Goal: Task Accomplishment & Management: Manage account settings

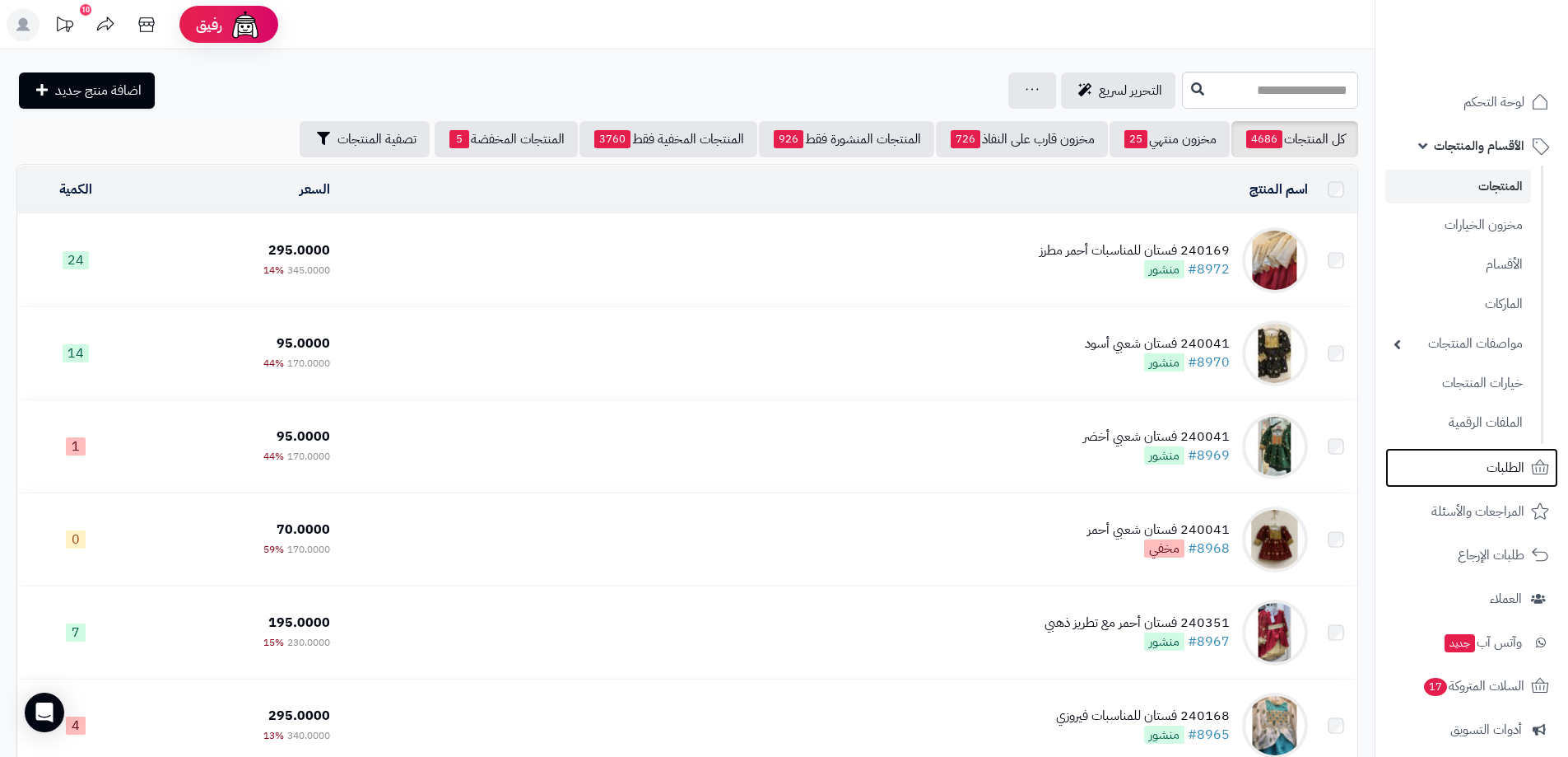
scroll to position [494, 0]
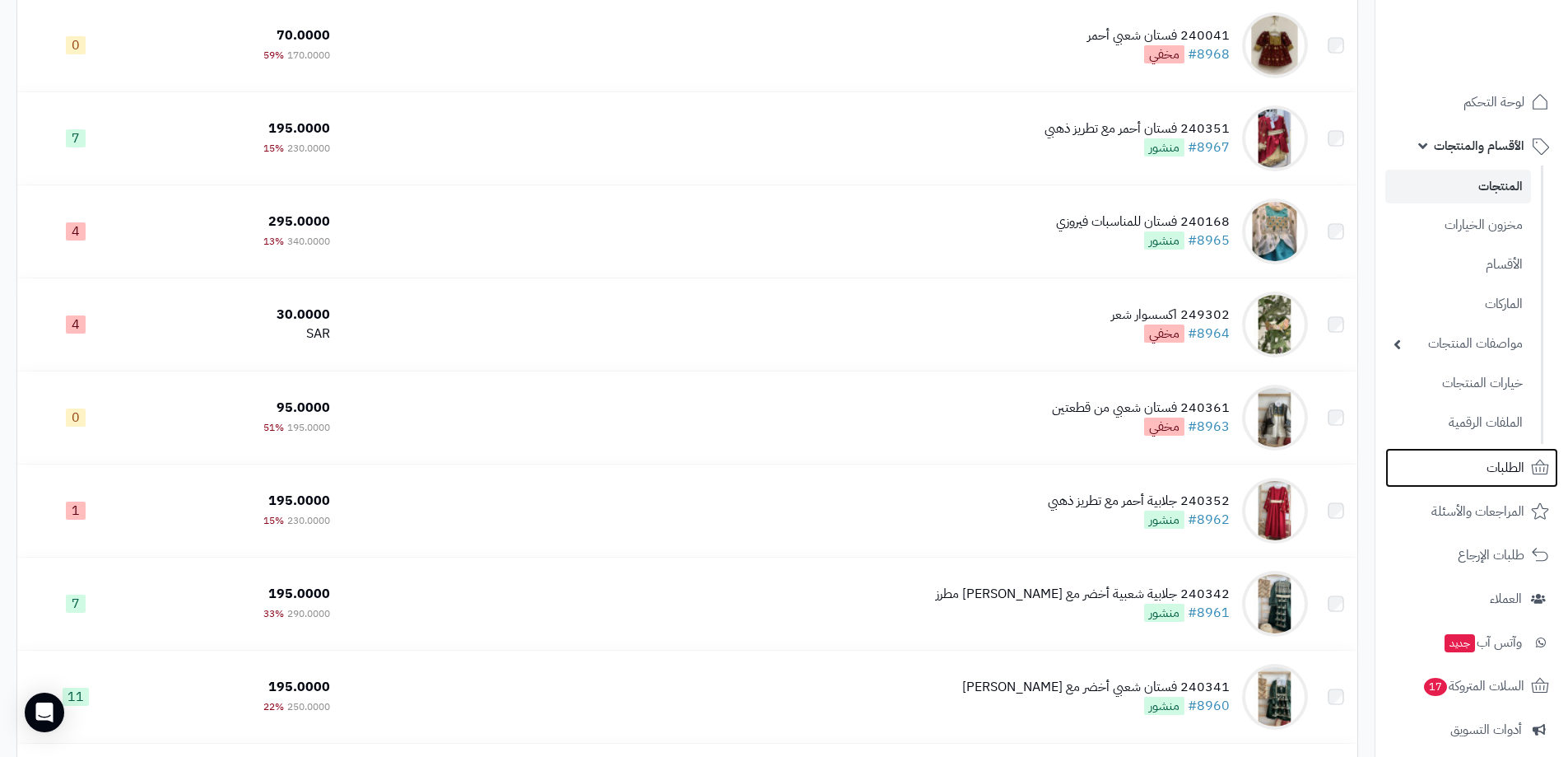
click at [1500, 458] on span "الطلبات" at bounding box center [1506, 468] width 38 height 23
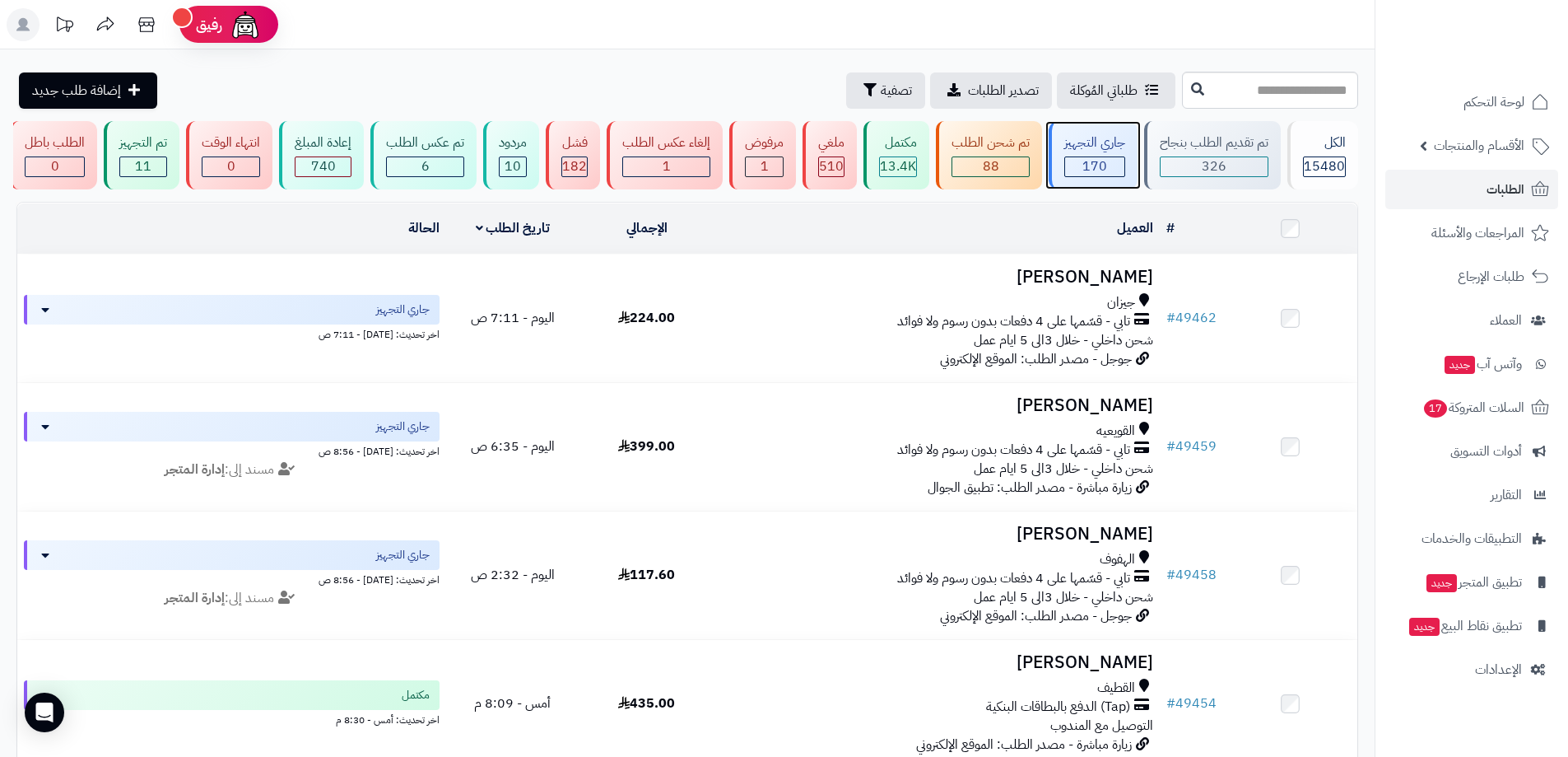
click at [1116, 170] on div "170" at bounding box center [1095, 166] width 59 height 19
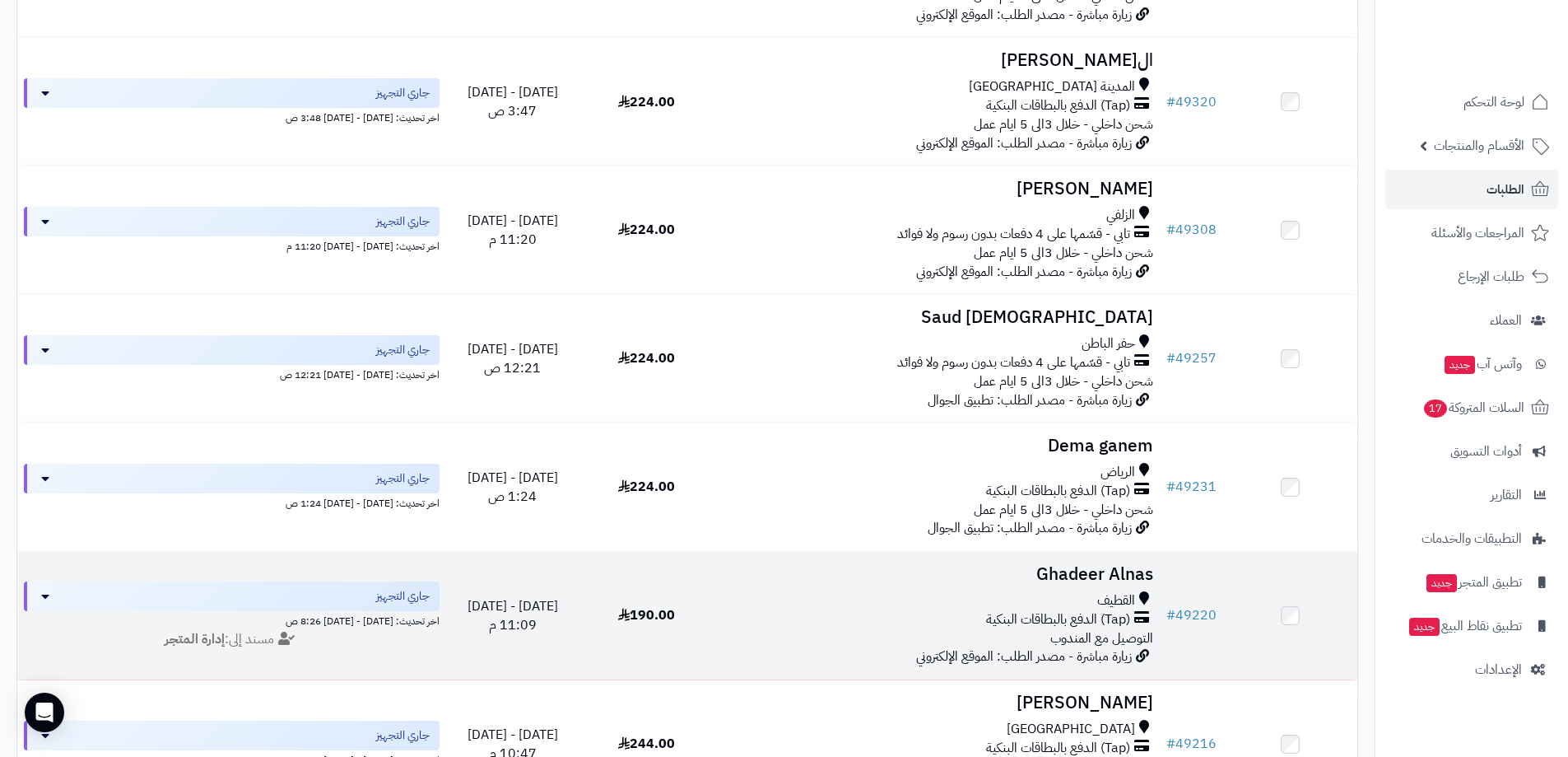
scroll to position [2256, 0]
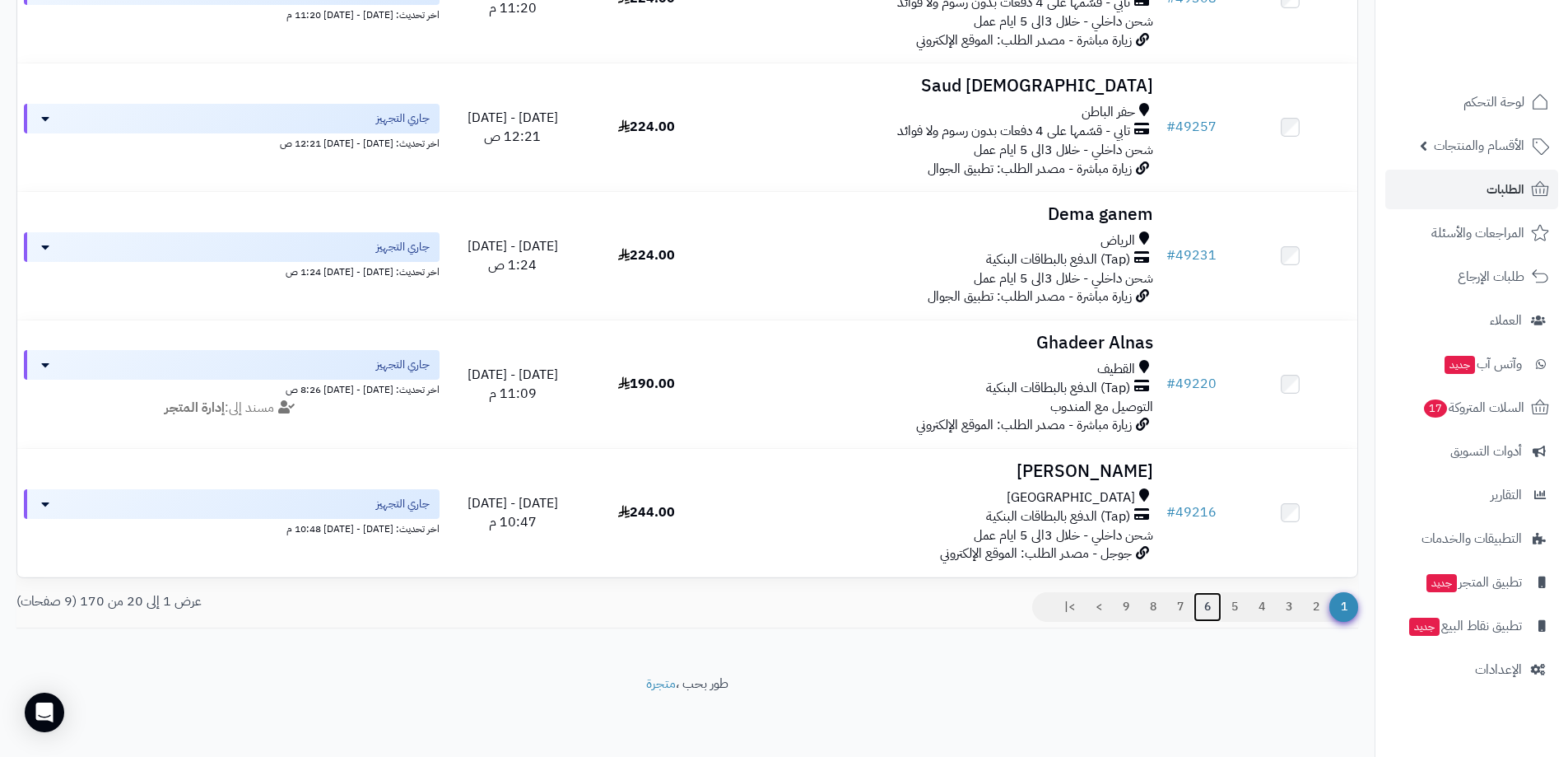
click at [1207, 606] on link "6" at bounding box center [1208, 607] width 28 height 30
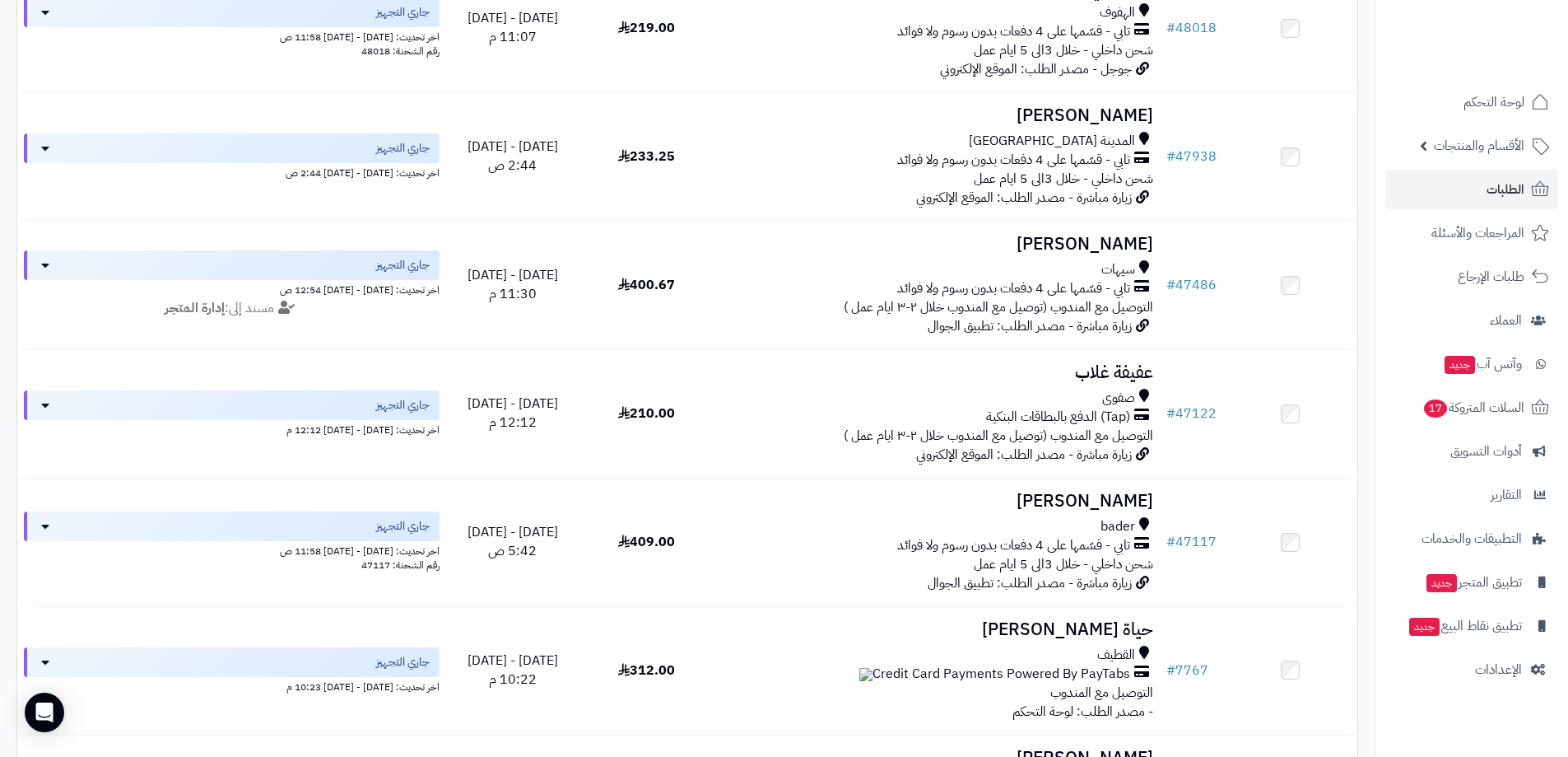
scroll to position [824, 0]
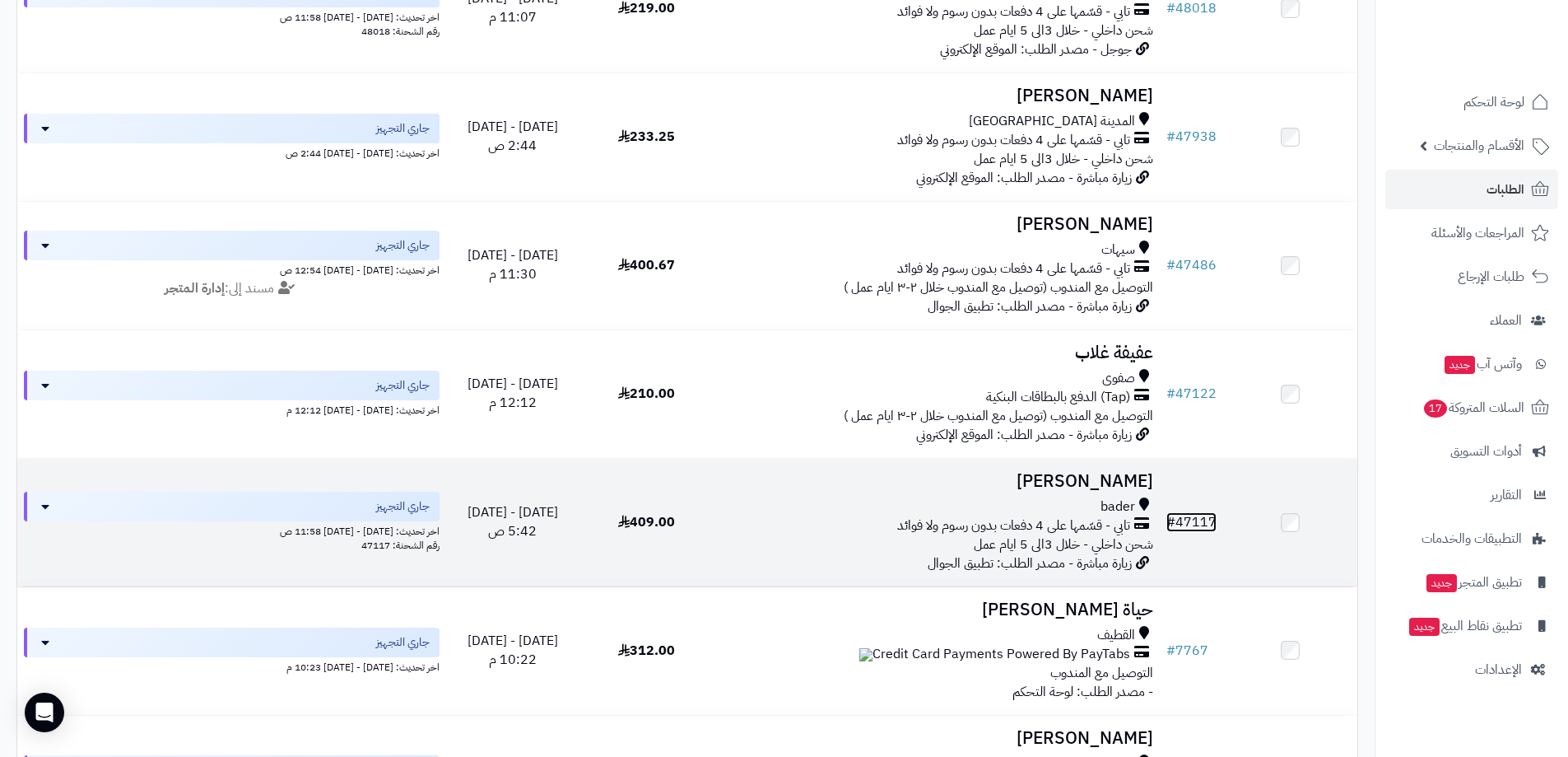
click at [1196, 521] on link "# 47117" at bounding box center [1191, 522] width 50 height 20
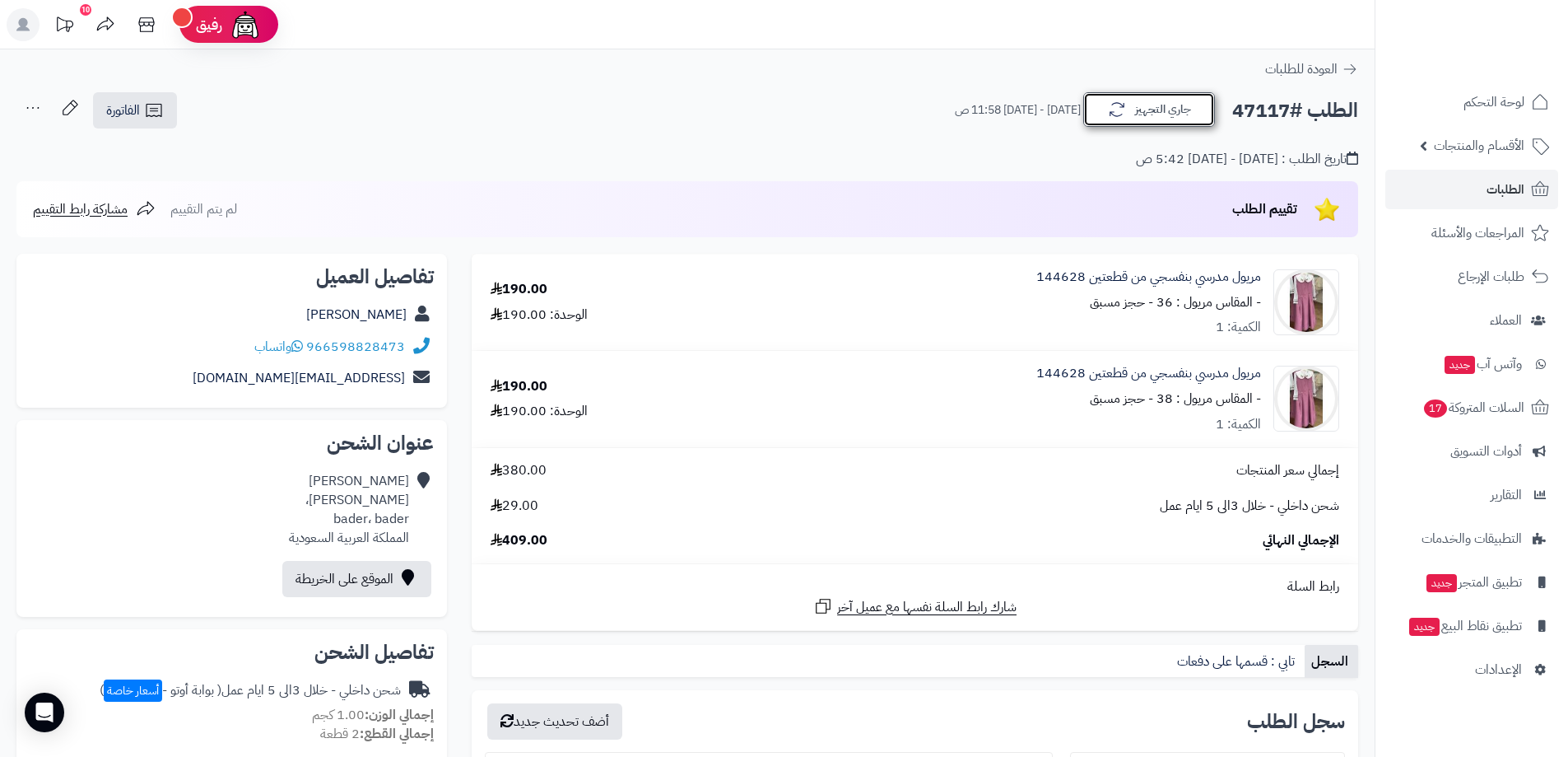
click at [1143, 115] on button "جاري التجهيز" at bounding box center [1148, 110] width 131 height 35
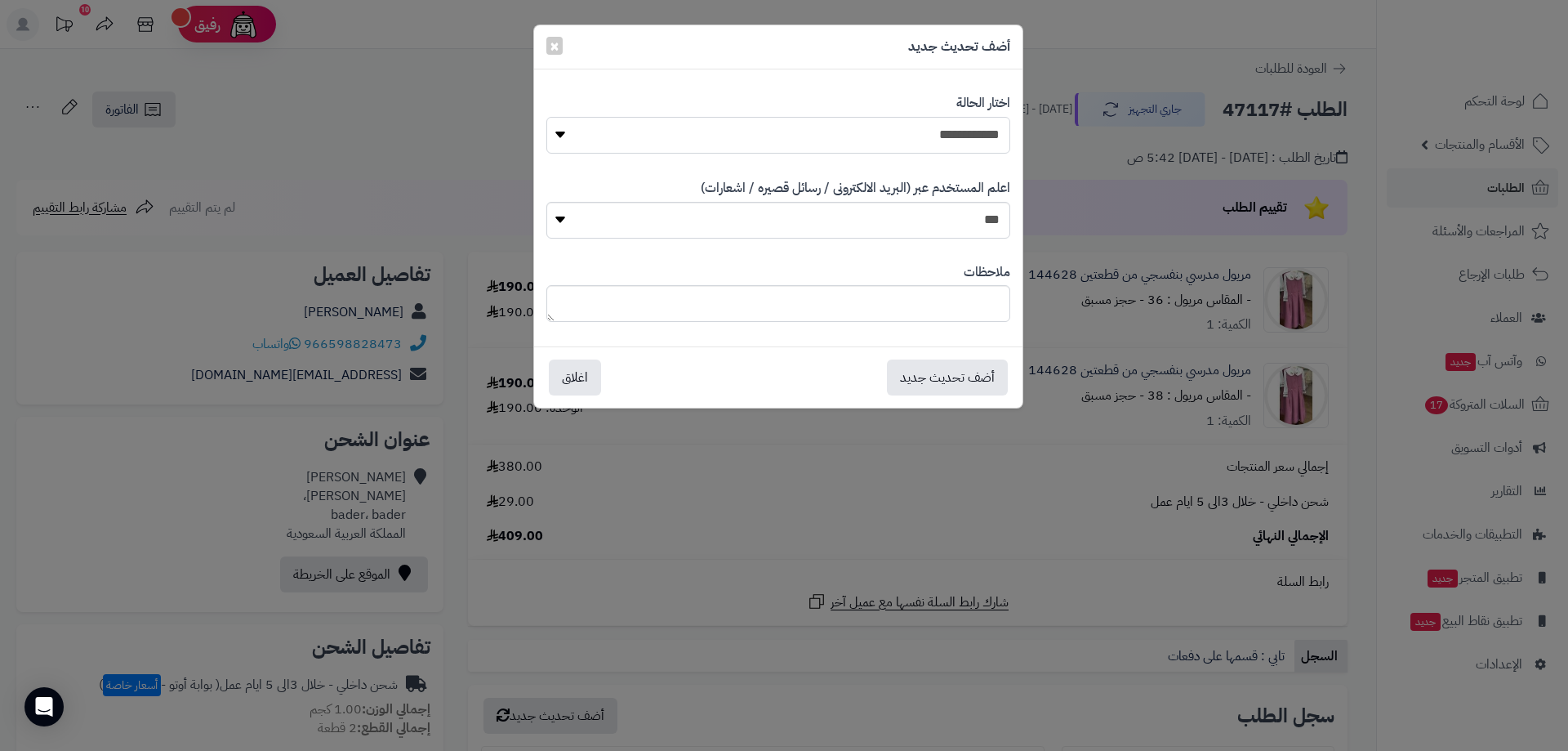
click at [924, 137] on select "**********" at bounding box center [779, 135] width 464 height 37
select select "*"
click at [547, 117] on select "**********" at bounding box center [779, 135] width 464 height 37
click at [961, 366] on button "أضف تحديث جديد" at bounding box center [947, 376] width 120 height 36
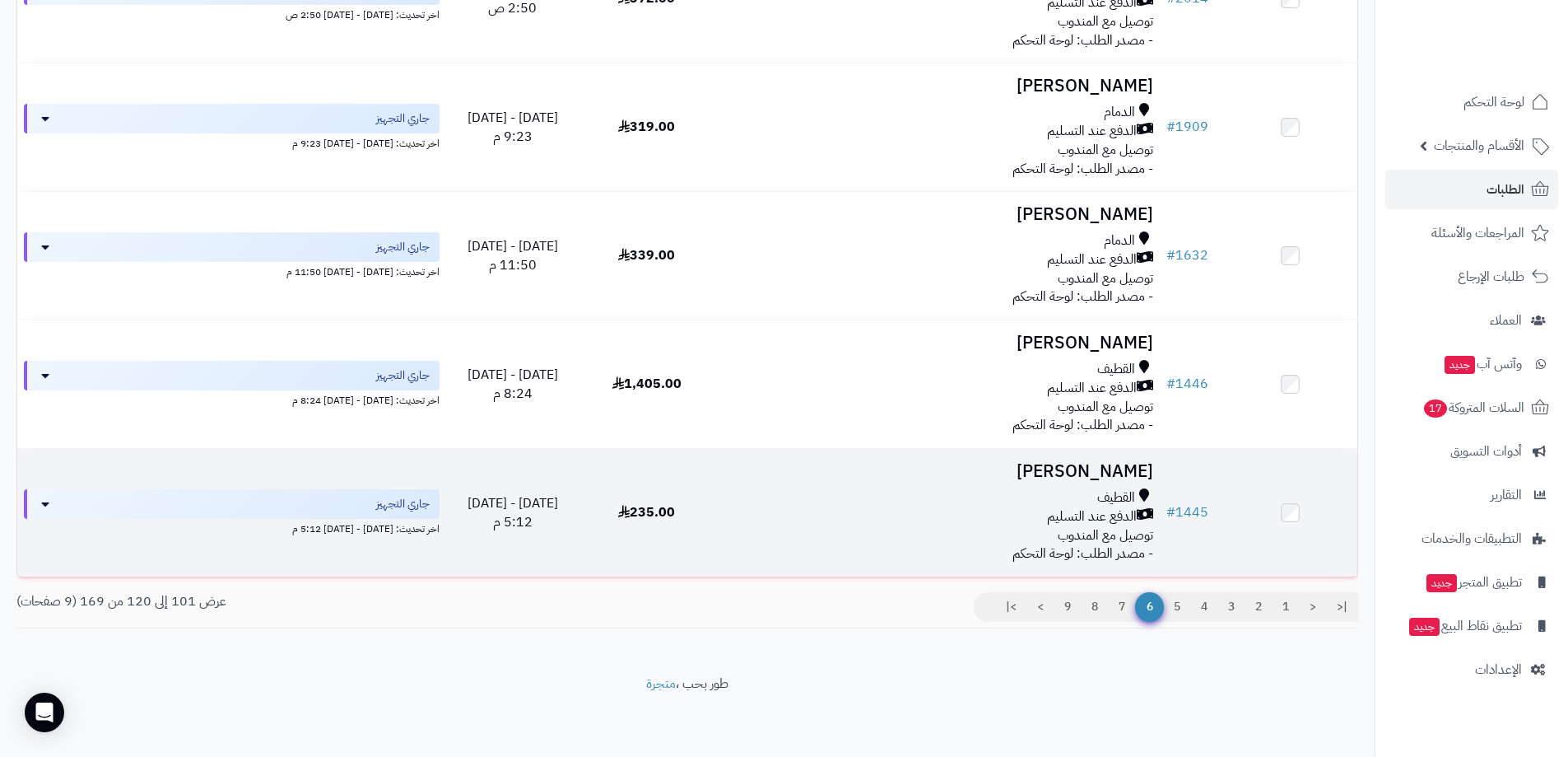
scroll to position [2269, 0]
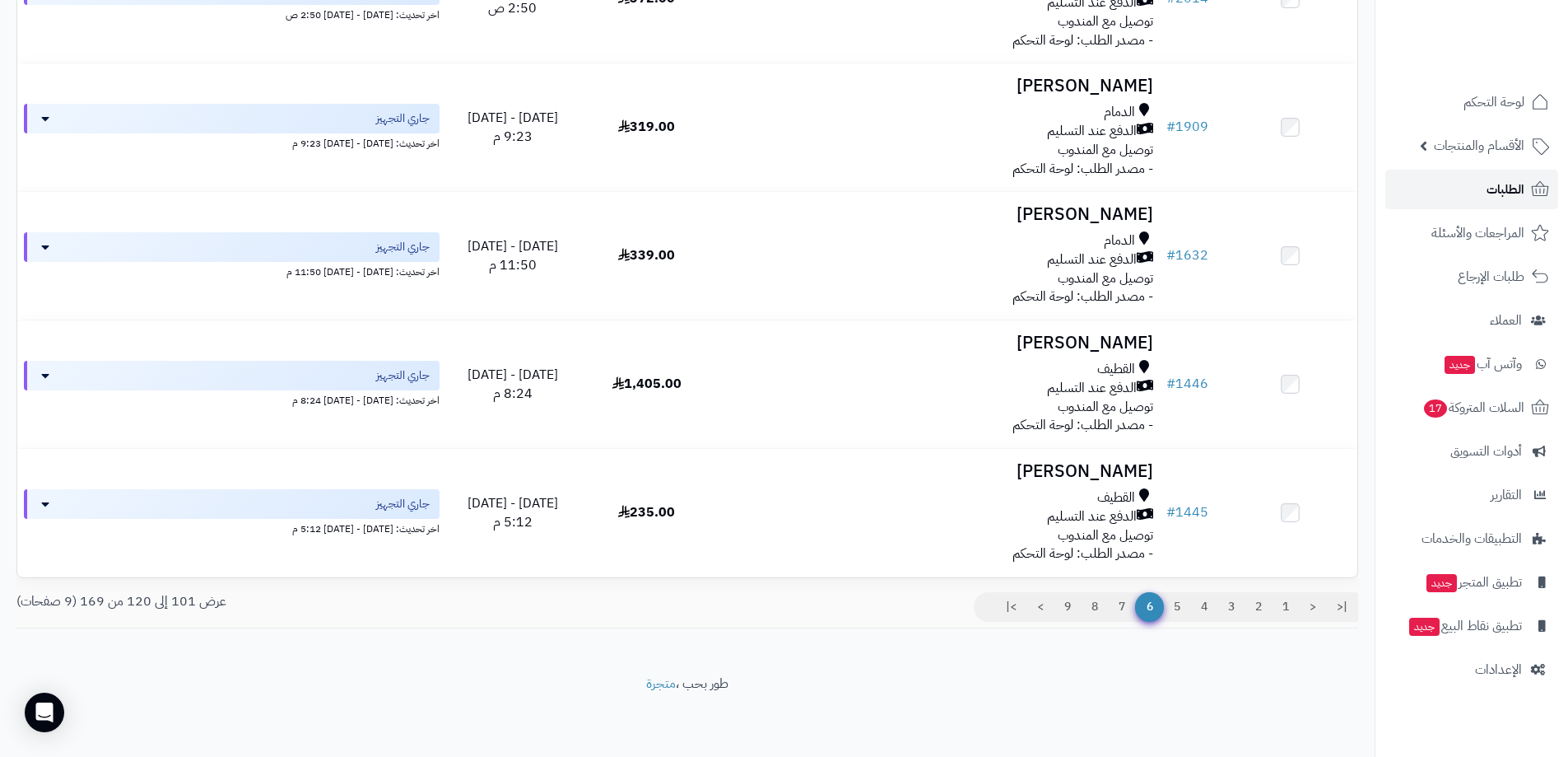
click at [1452, 179] on link "الطلبات" at bounding box center [1471, 189] width 173 height 40
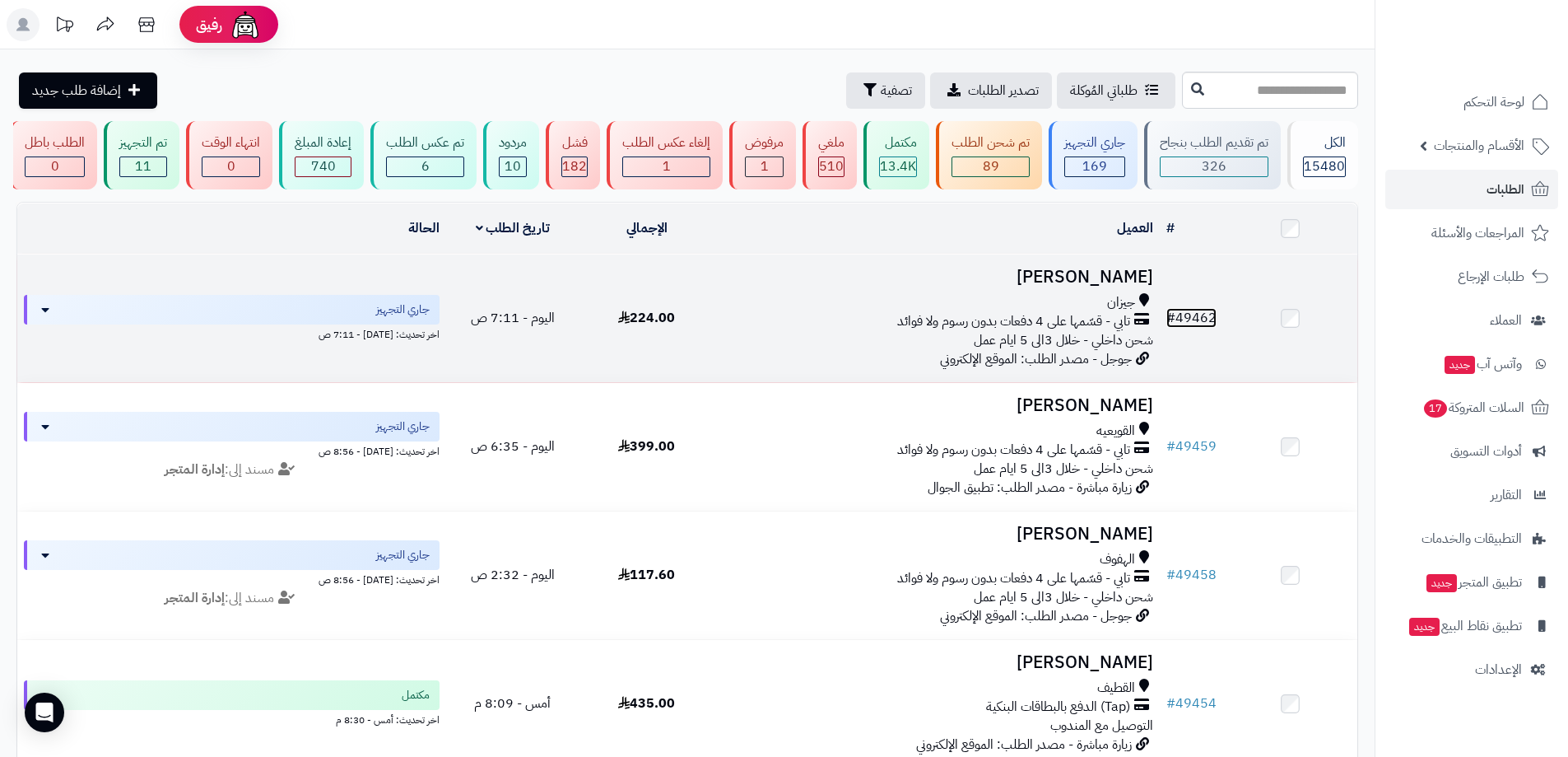
click at [1199, 312] on link "# 49462" at bounding box center [1191, 318] width 50 height 20
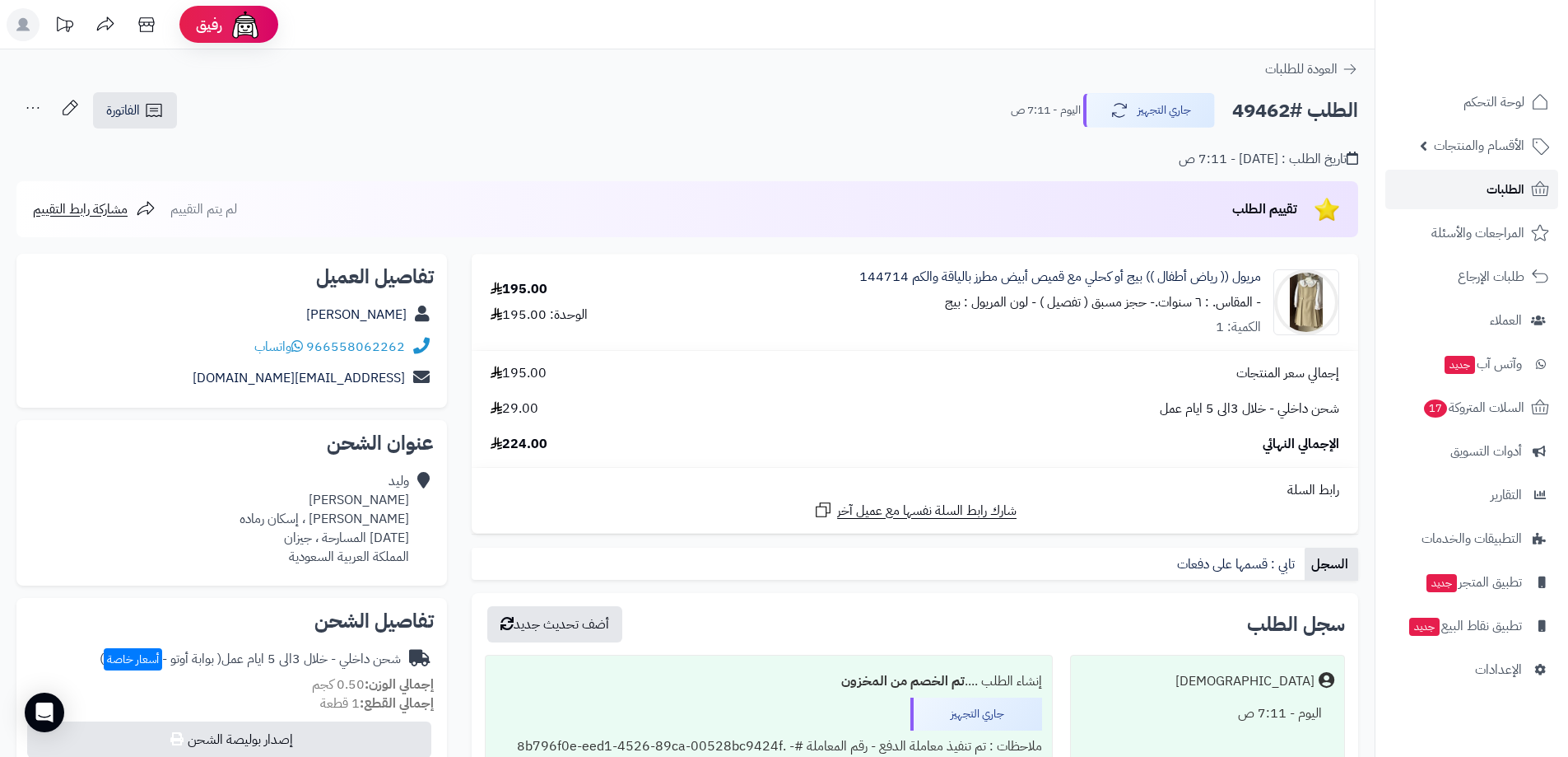
click at [1461, 192] on link "الطلبات" at bounding box center [1471, 189] width 173 height 40
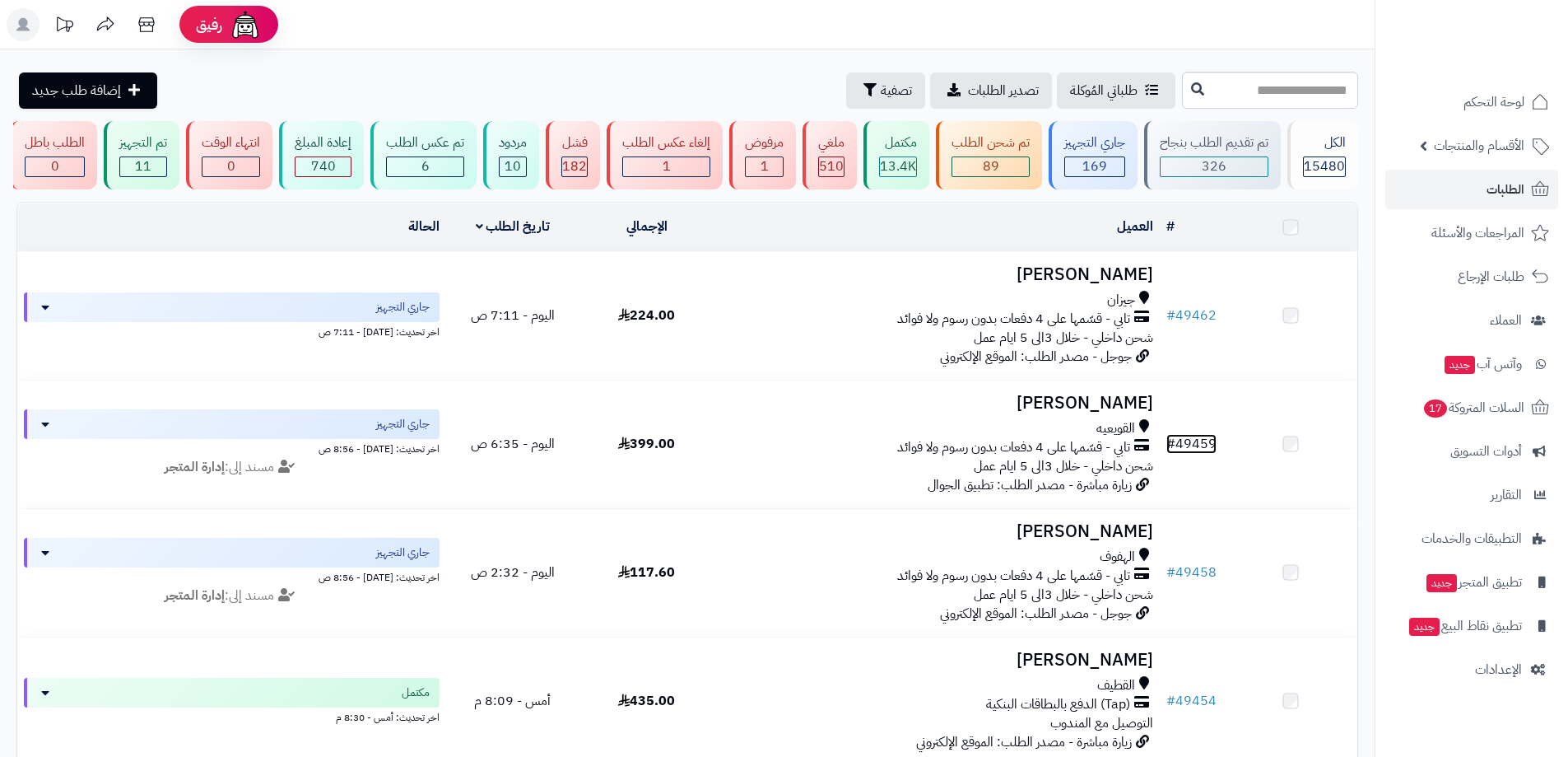
click at [1205, 442] on link "# 49459" at bounding box center [1191, 444] width 50 height 20
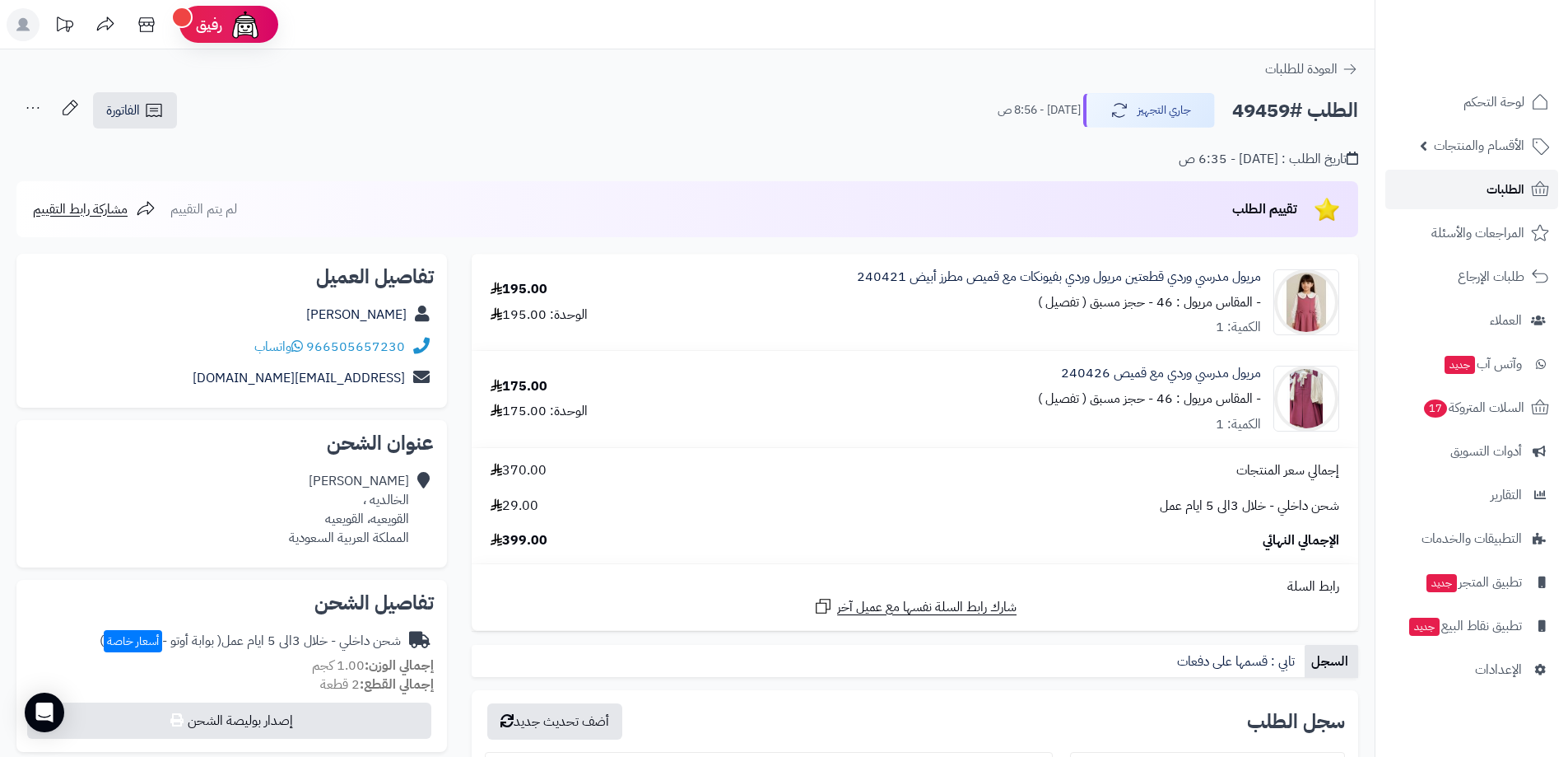
click at [1466, 175] on link "الطلبات" at bounding box center [1471, 189] width 173 height 40
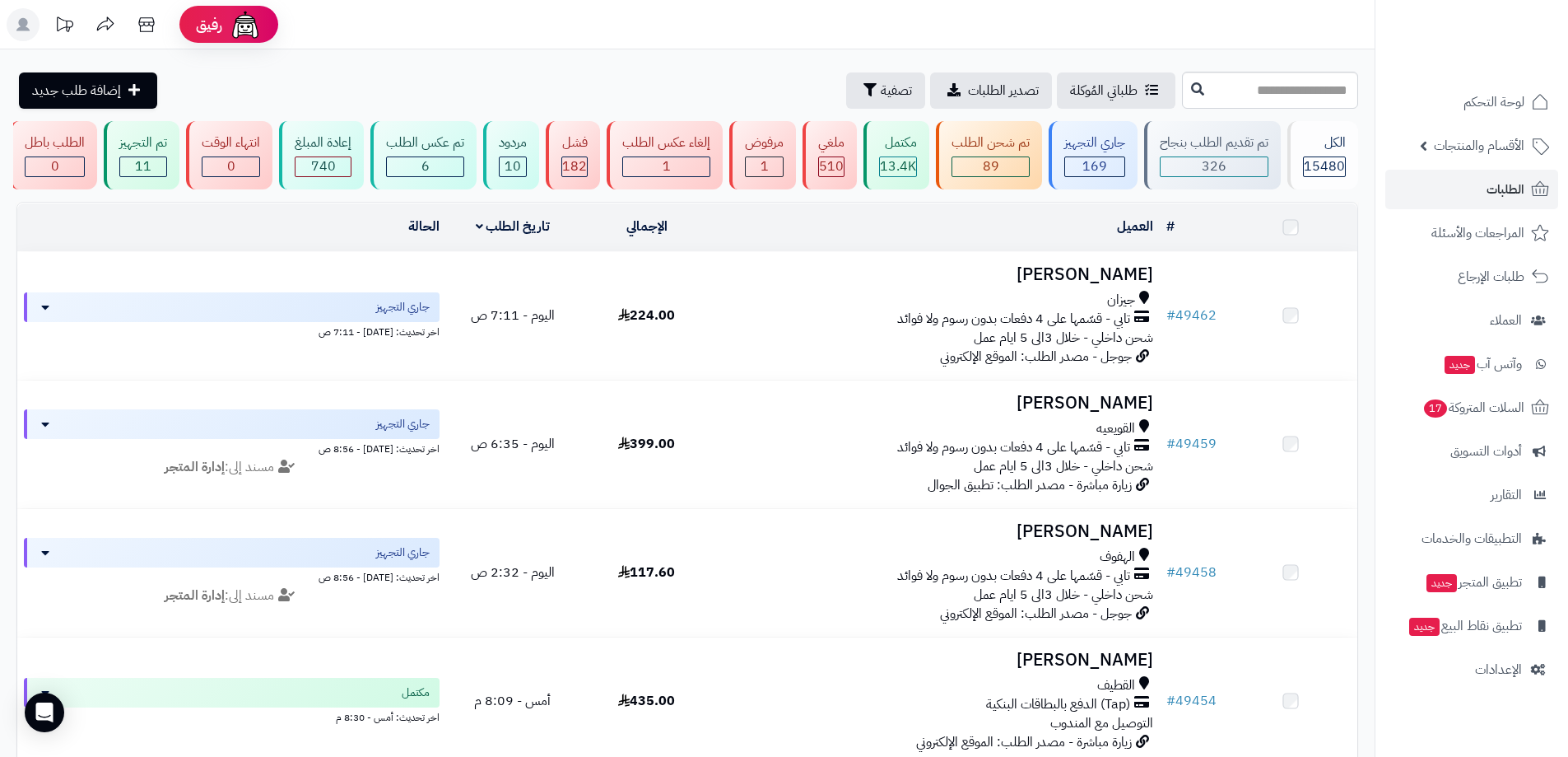
scroll to position [164, 0]
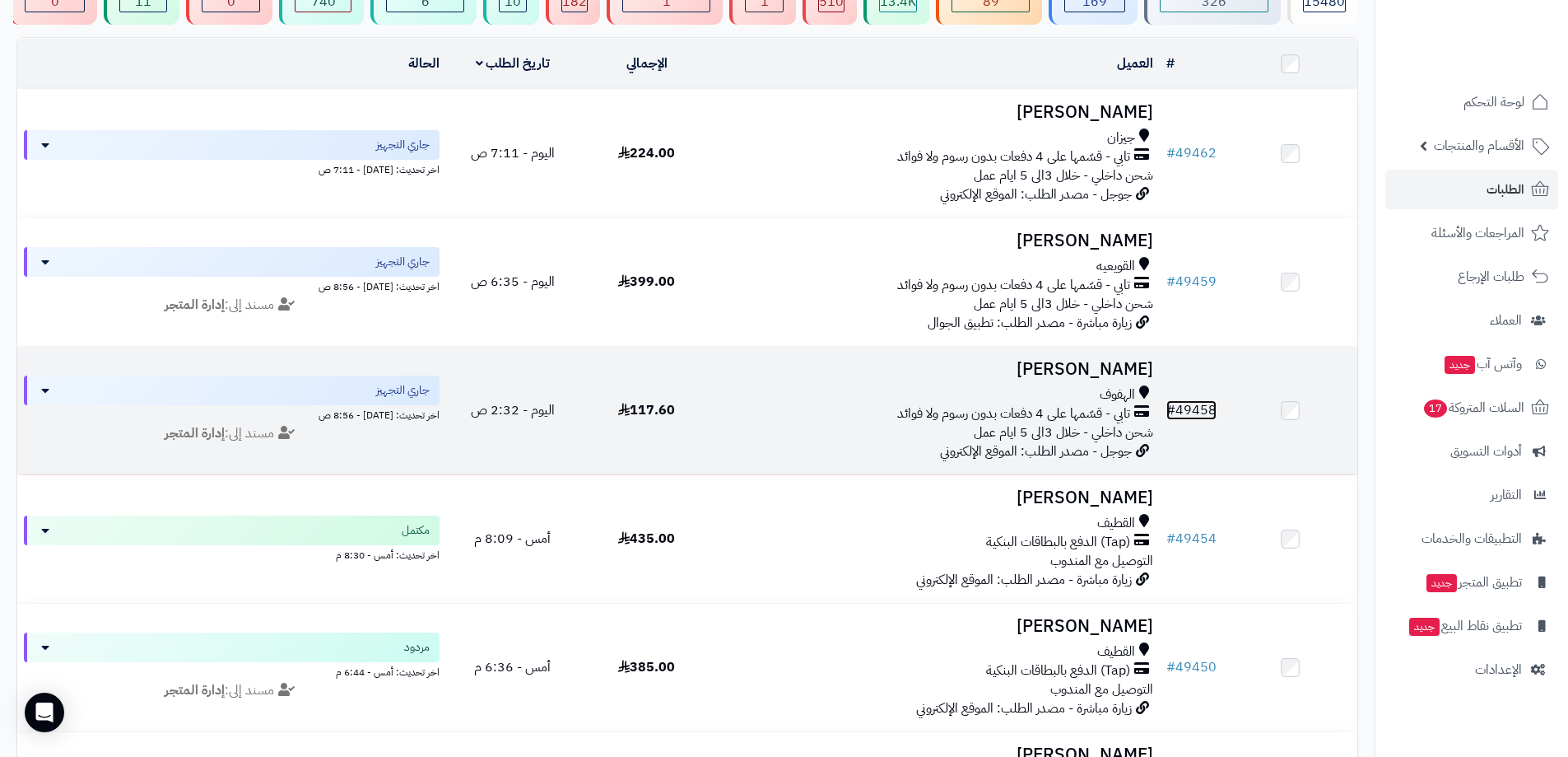
click at [1209, 407] on link "# 49458" at bounding box center [1191, 410] width 50 height 20
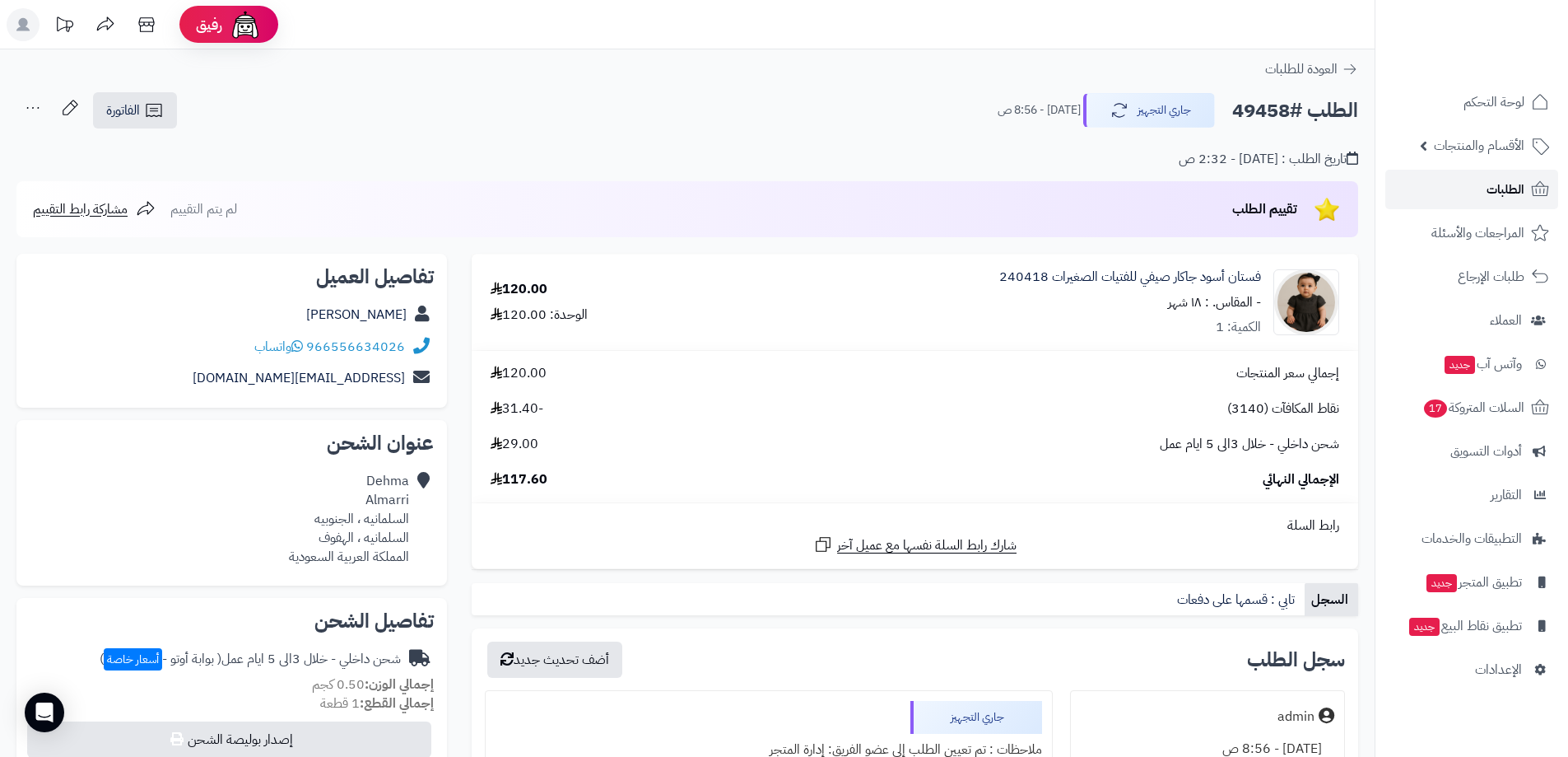
click at [1462, 191] on link "الطلبات" at bounding box center [1471, 189] width 173 height 40
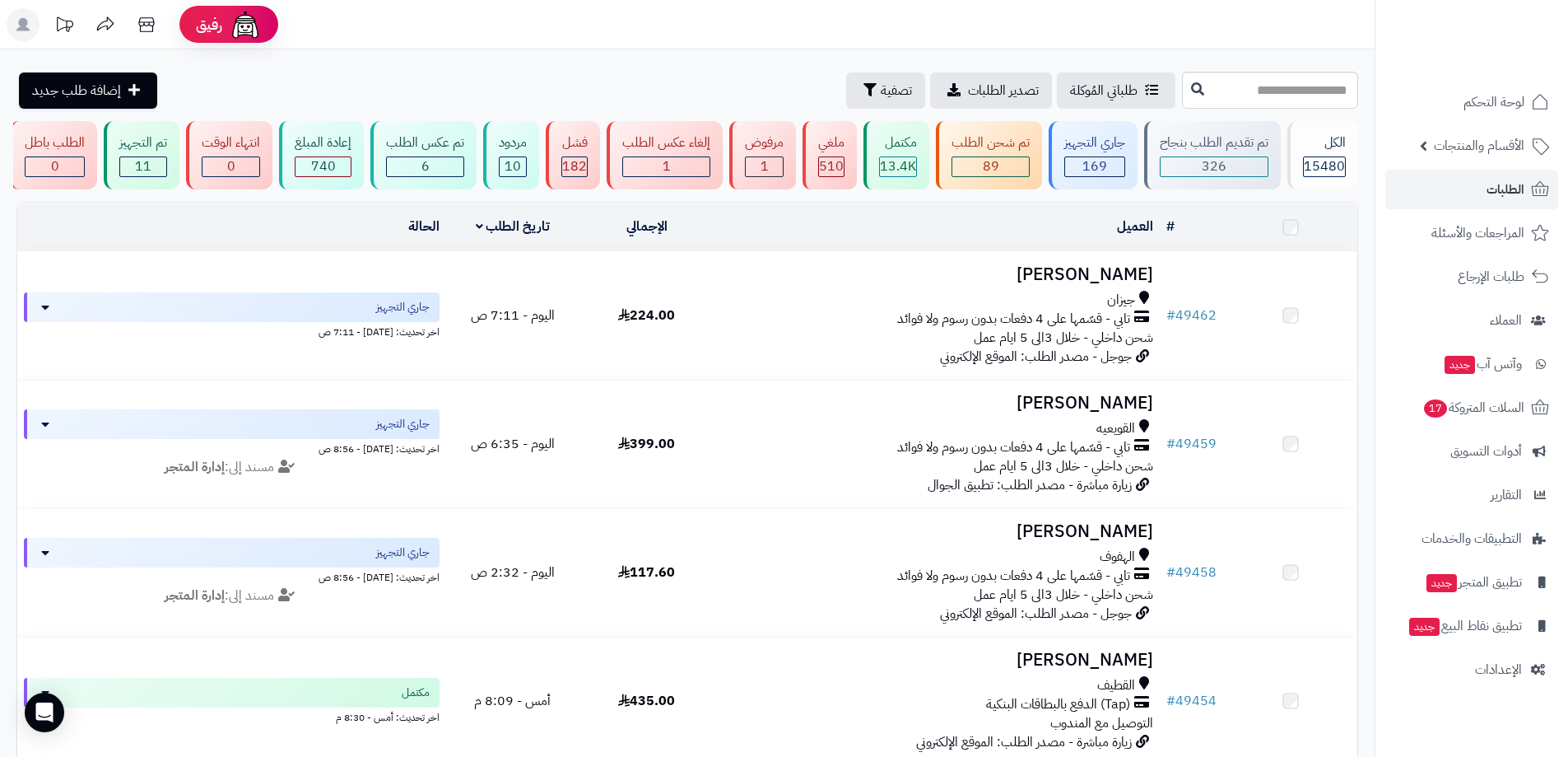
scroll to position [494, 0]
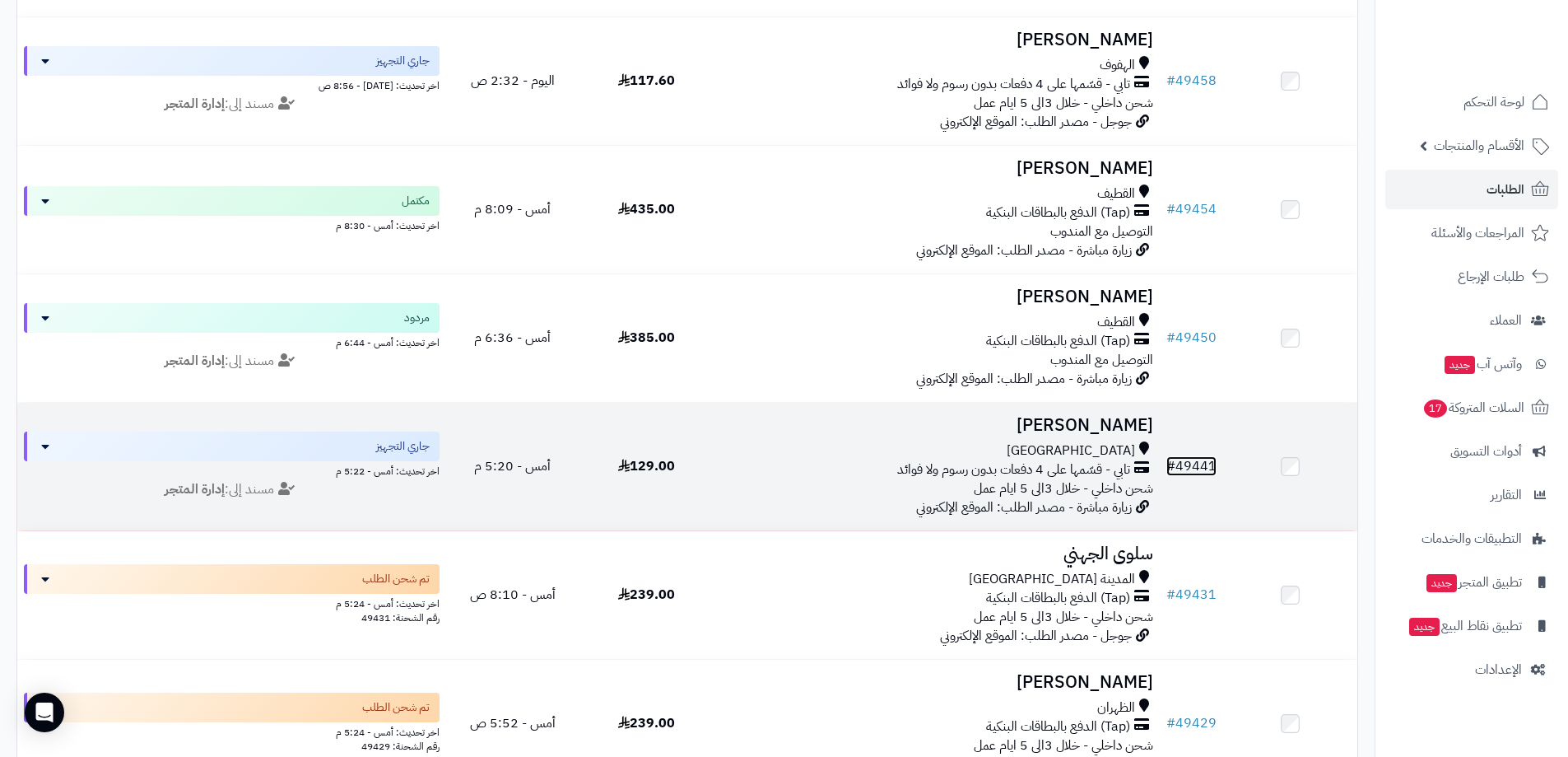
click at [1213, 468] on link "# 49441" at bounding box center [1191, 466] width 50 height 20
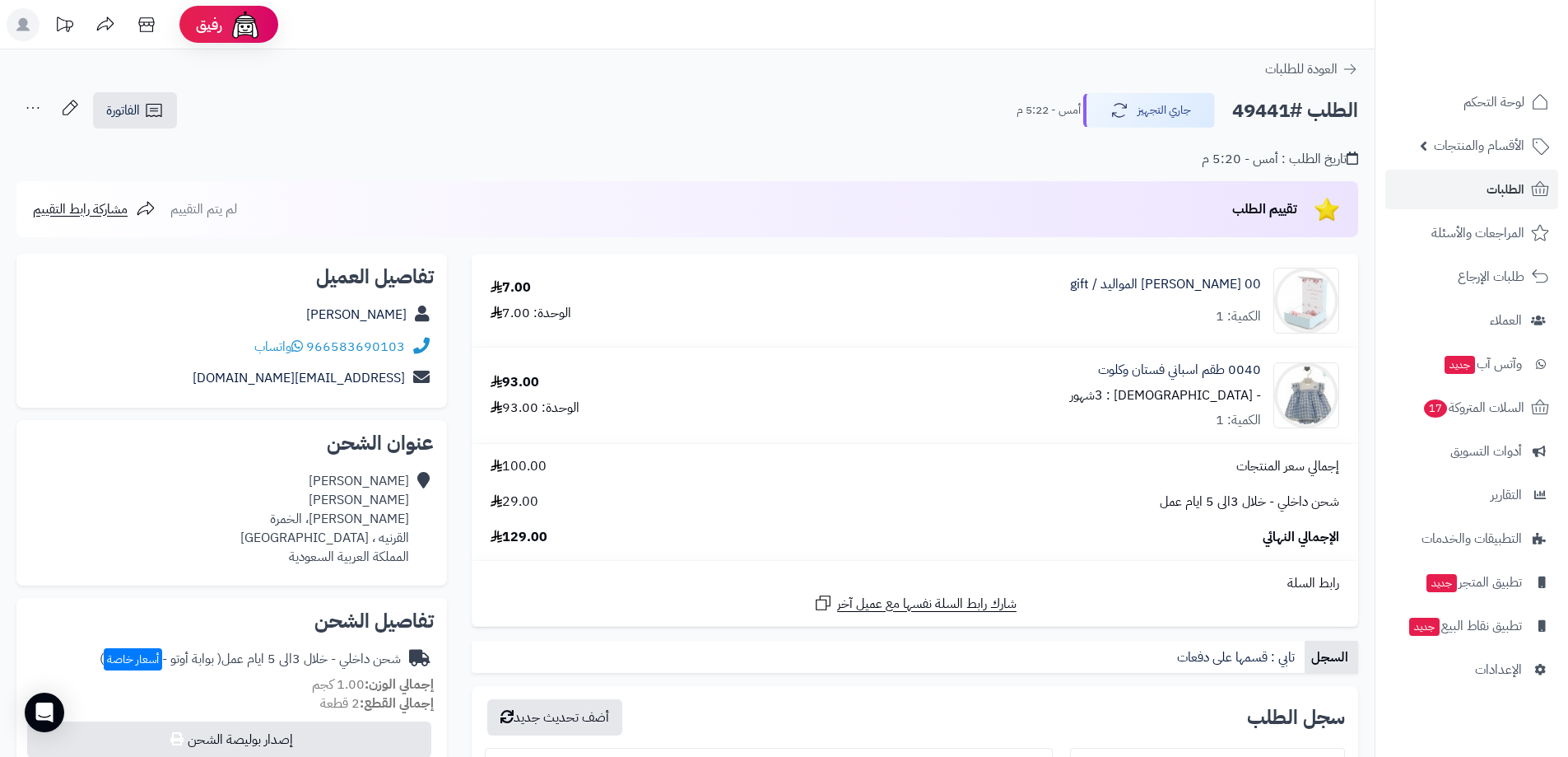
click at [1213, 468] on div "إجمالي سعر المنتجات 100.00" at bounding box center [915, 466] width 873 height 19
click at [1483, 198] on link "الطلبات" at bounding box center [1471, 189] width 173 height 40
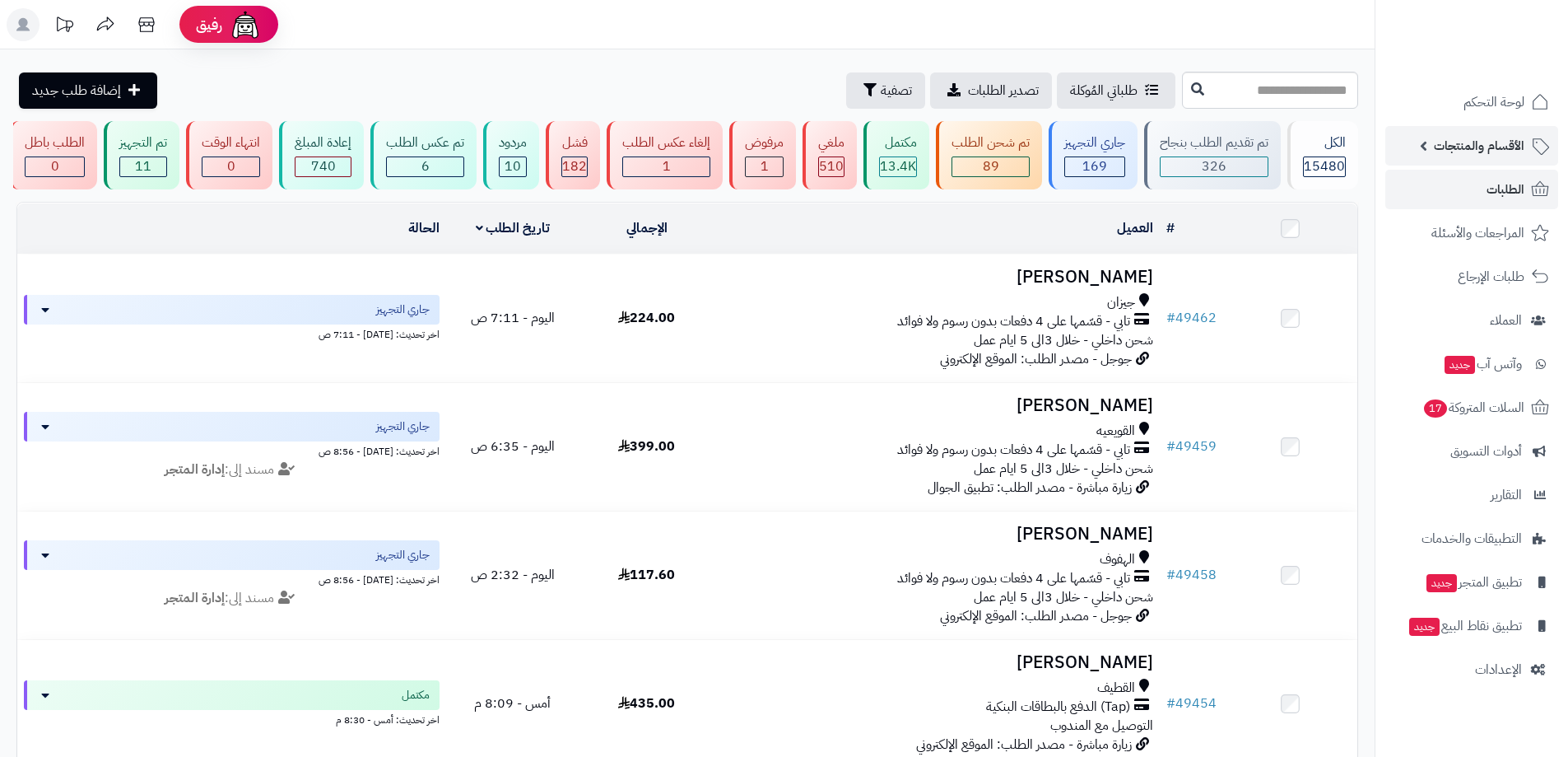
click at [1484, 142] on span "الأقسام والمنتجات" at bounding box center [1480, 145] width 91 height 23
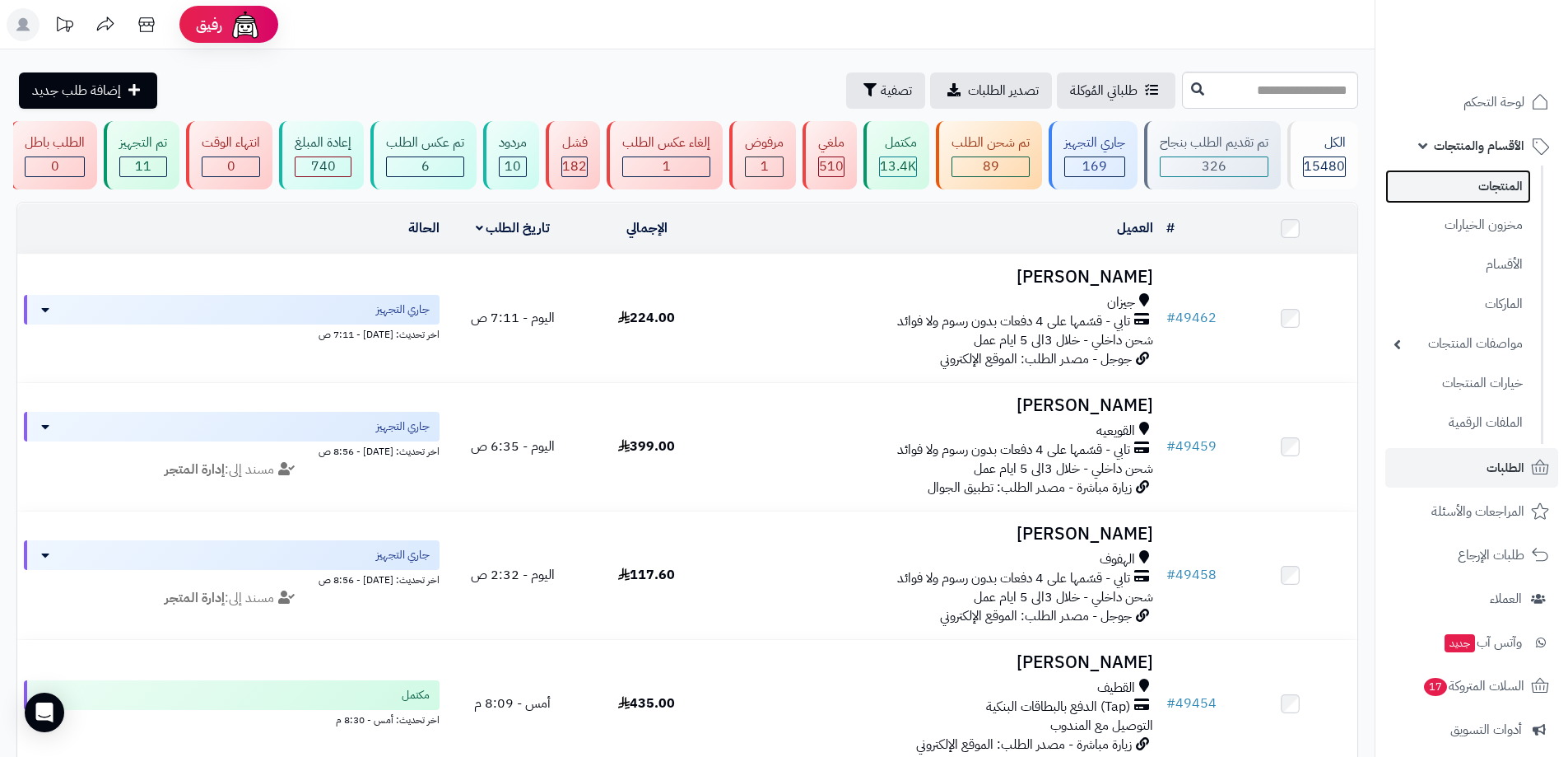
click at [1491, 189] on link "المنتجات" at bounding box center [1458, 186] width 145 height 34
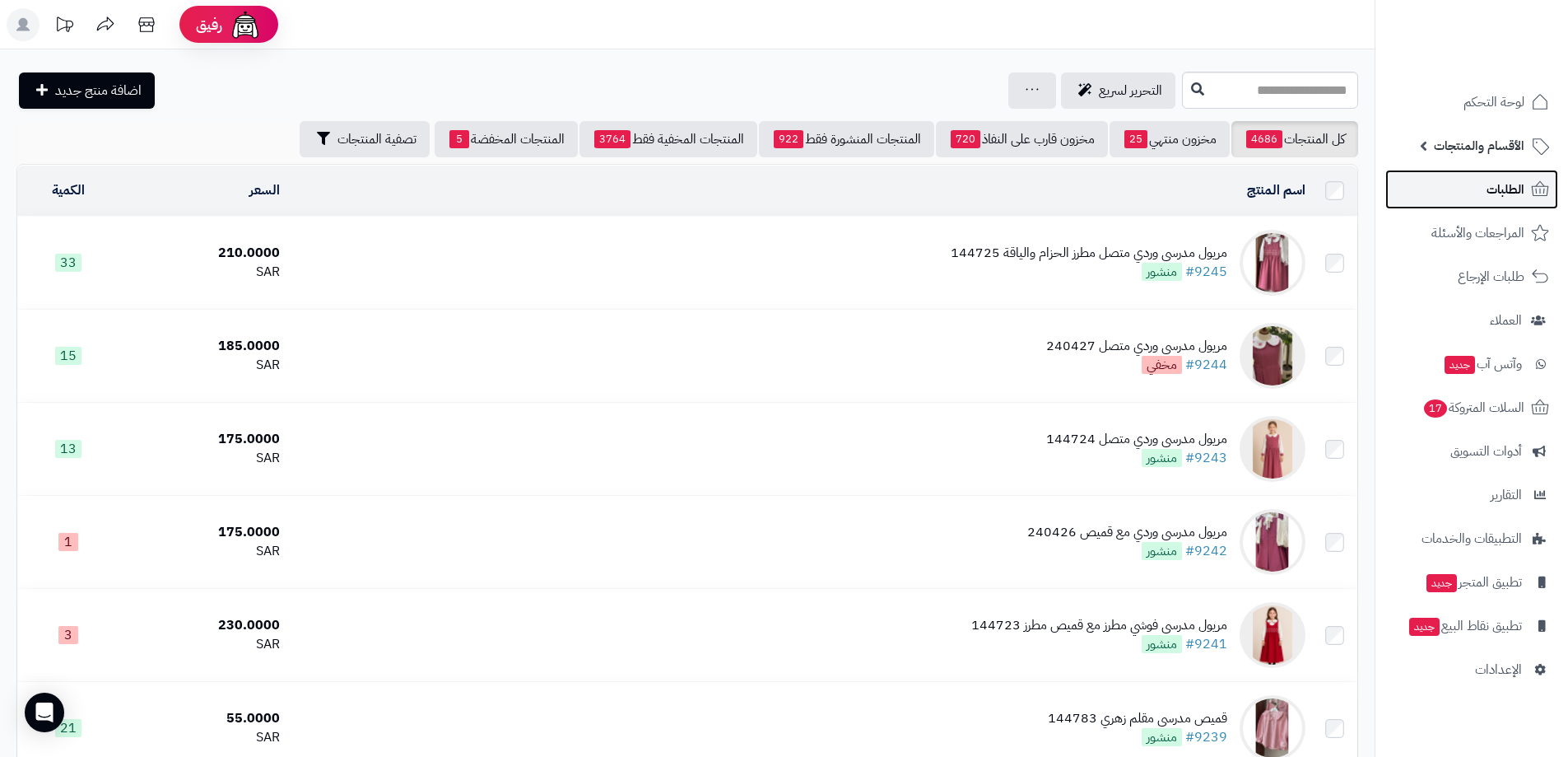
click at [1504, 196] on span "الطلبات" at bounding box center [1506, 189] width 38 height 23
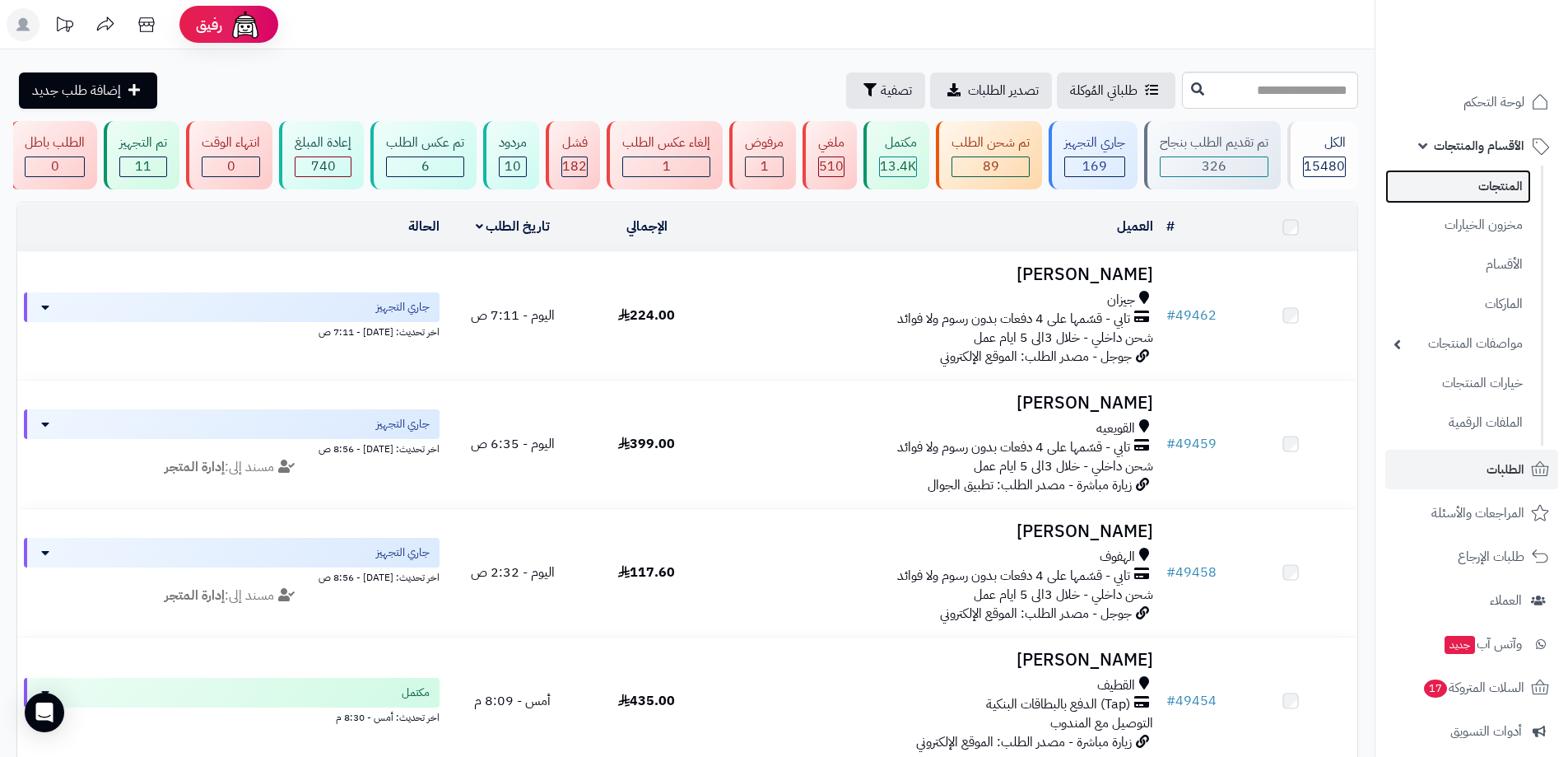
click at [1490, 180] on link "المنتجات" at bounding box center [1458, 186] width 145 height 34
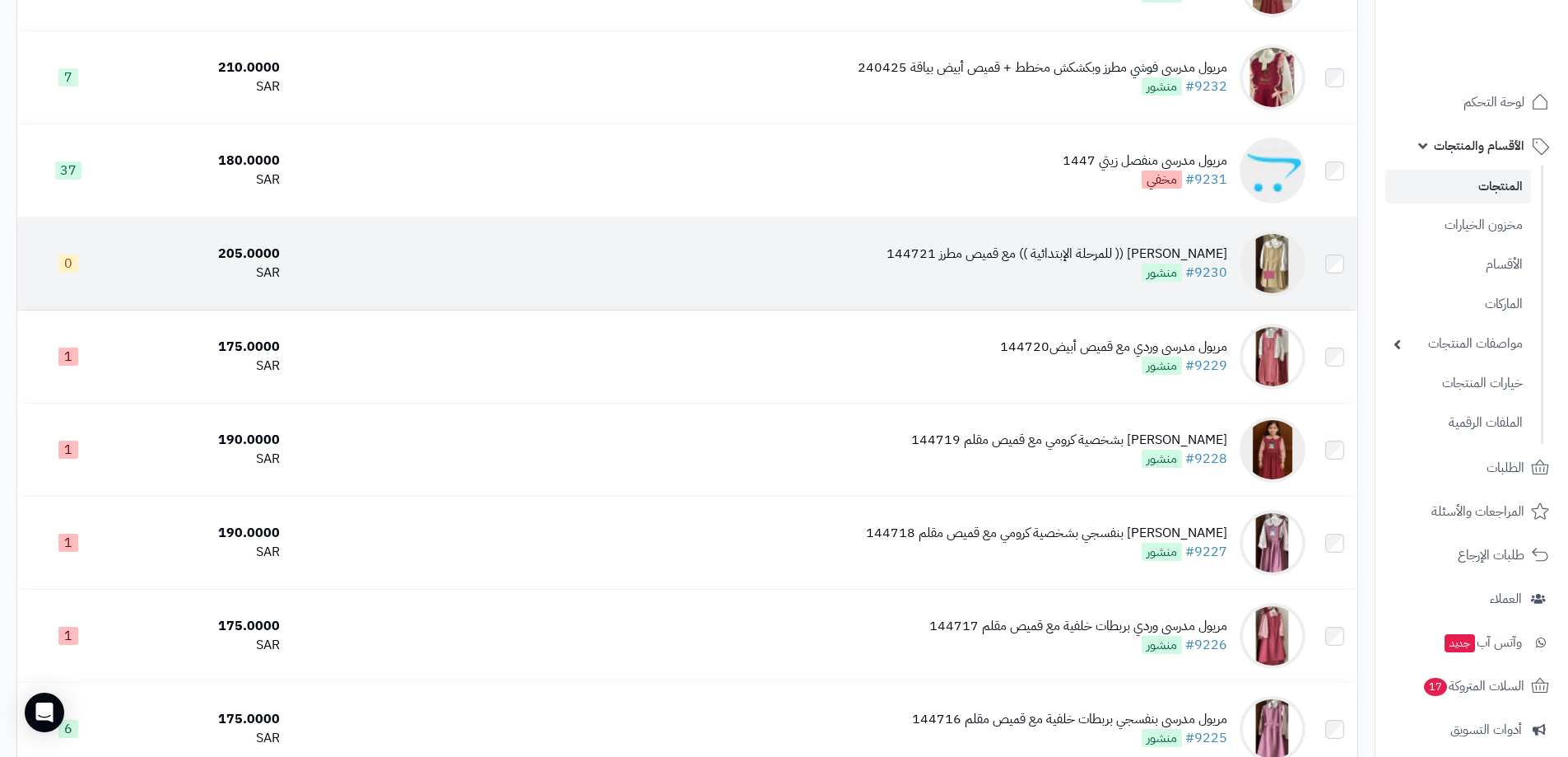
scroll to position [1400, 0]
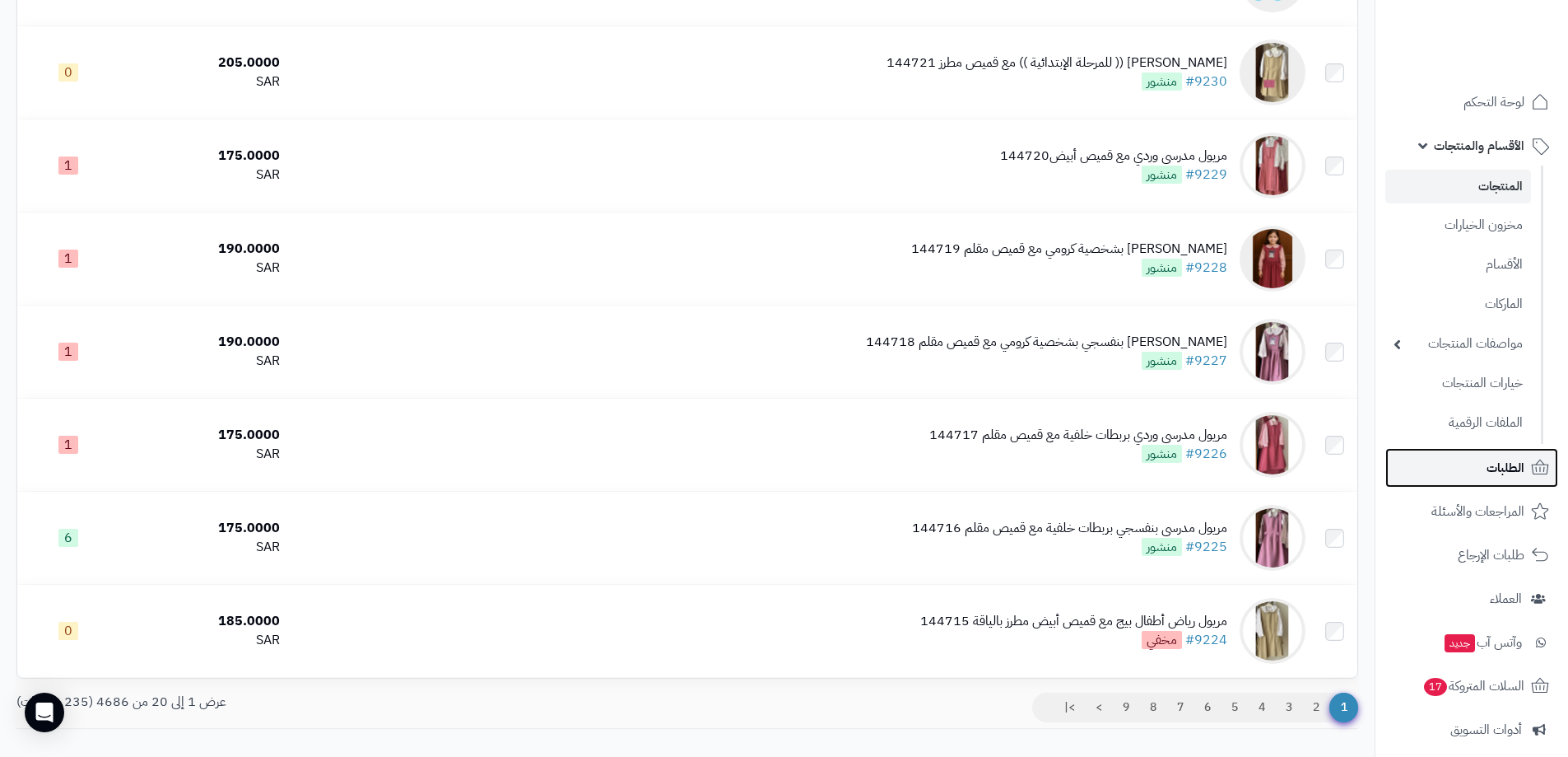
click at [1447, 475] on link "الطلبات" at bounding box center [1471, 468] width 173 height 40
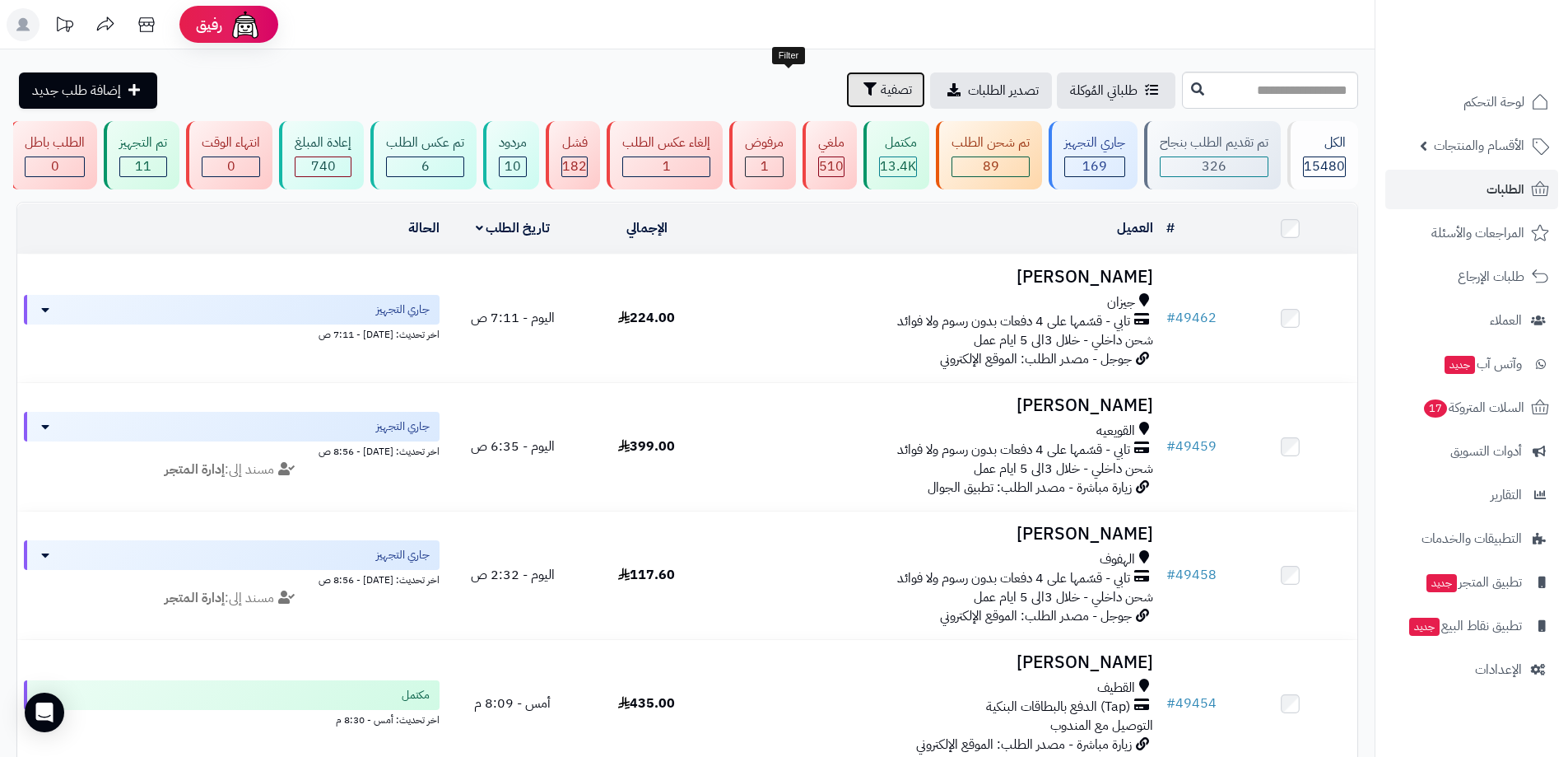
click at [846, 98] on button "تصفية" at bounding box center [886, 90] width 79 height 36
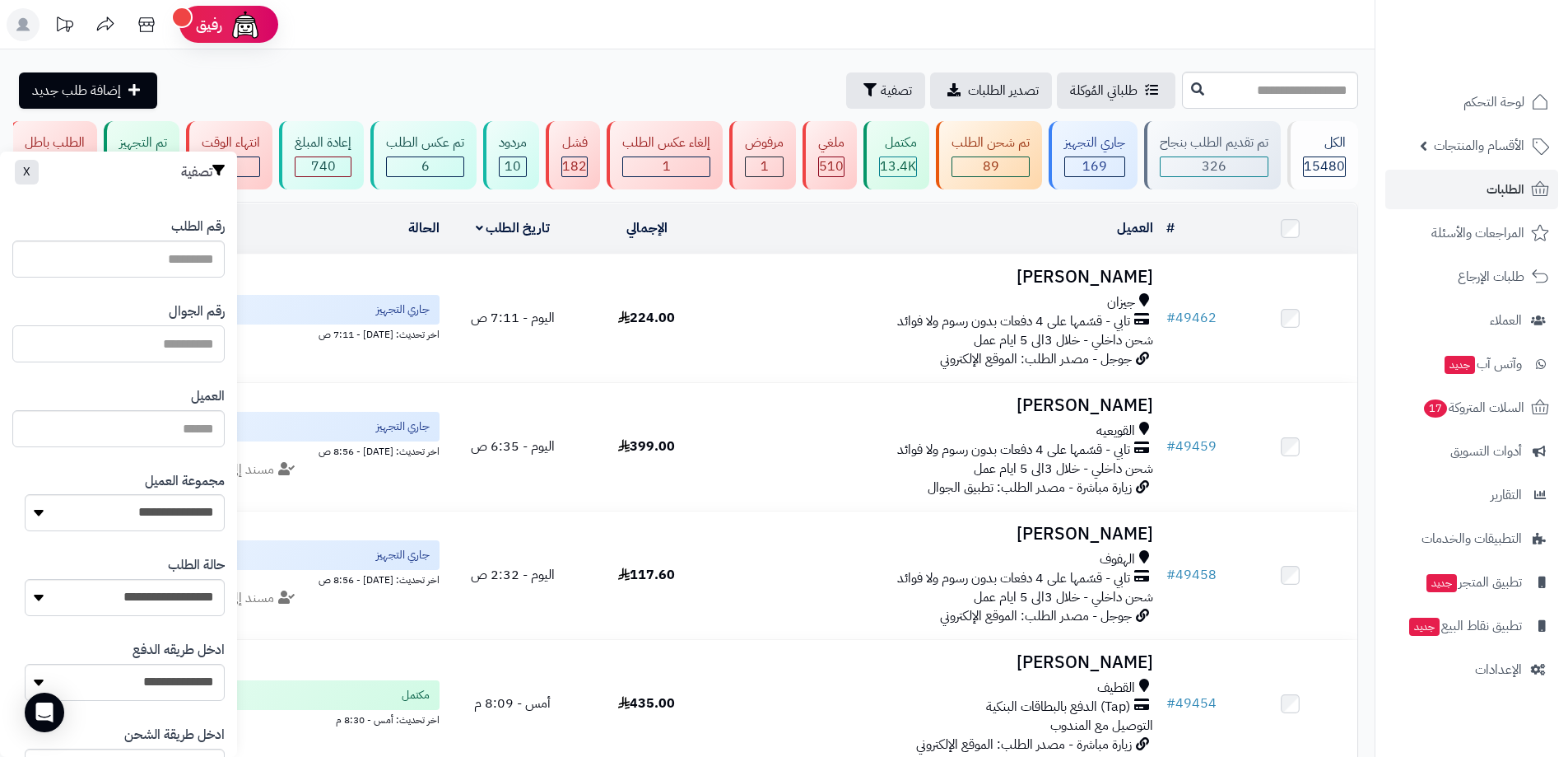
click at [131, 355] on input "text" at bounding box center [118, 344] width 212 height 37
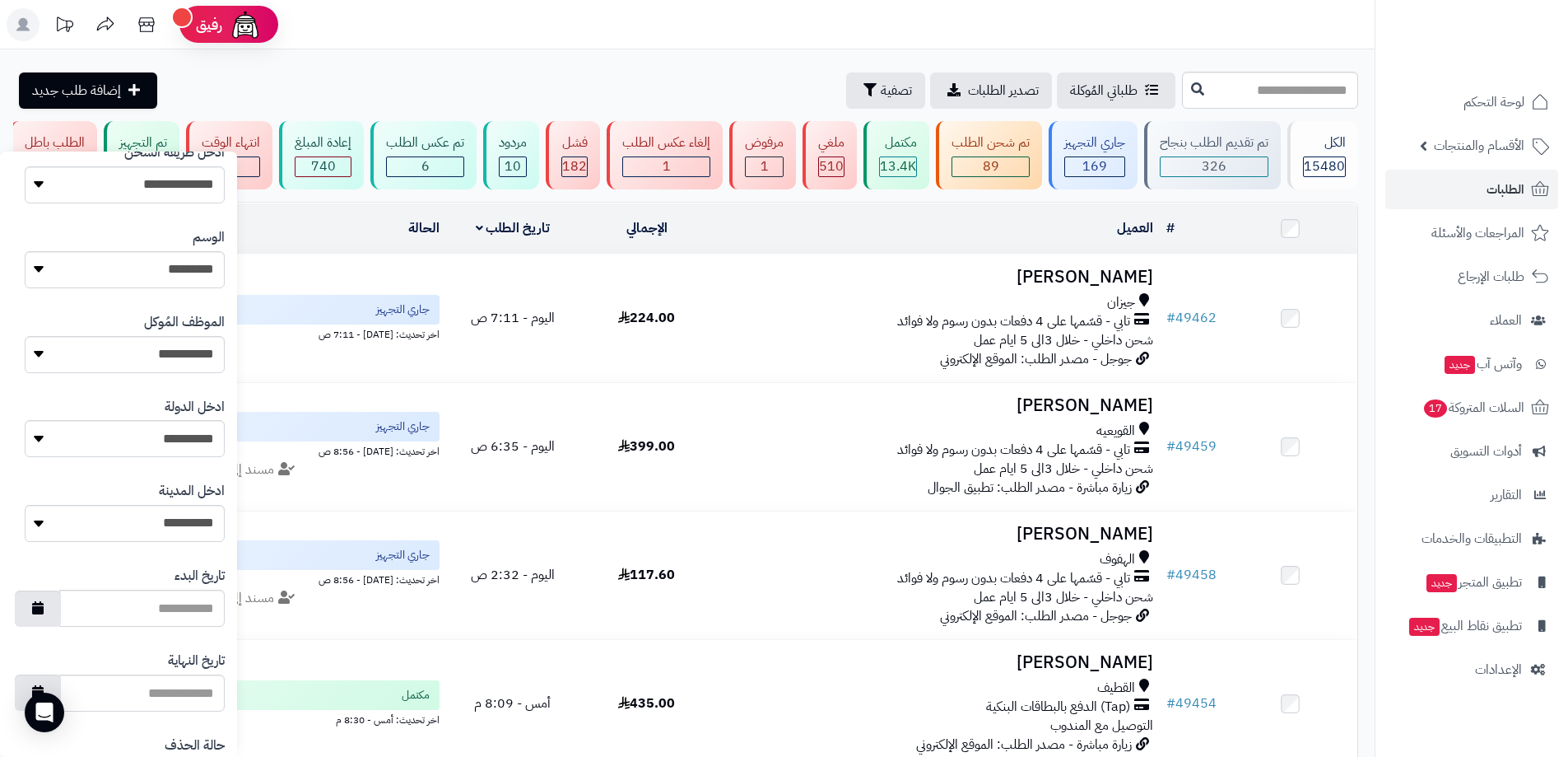
scroll to position [721, 0]
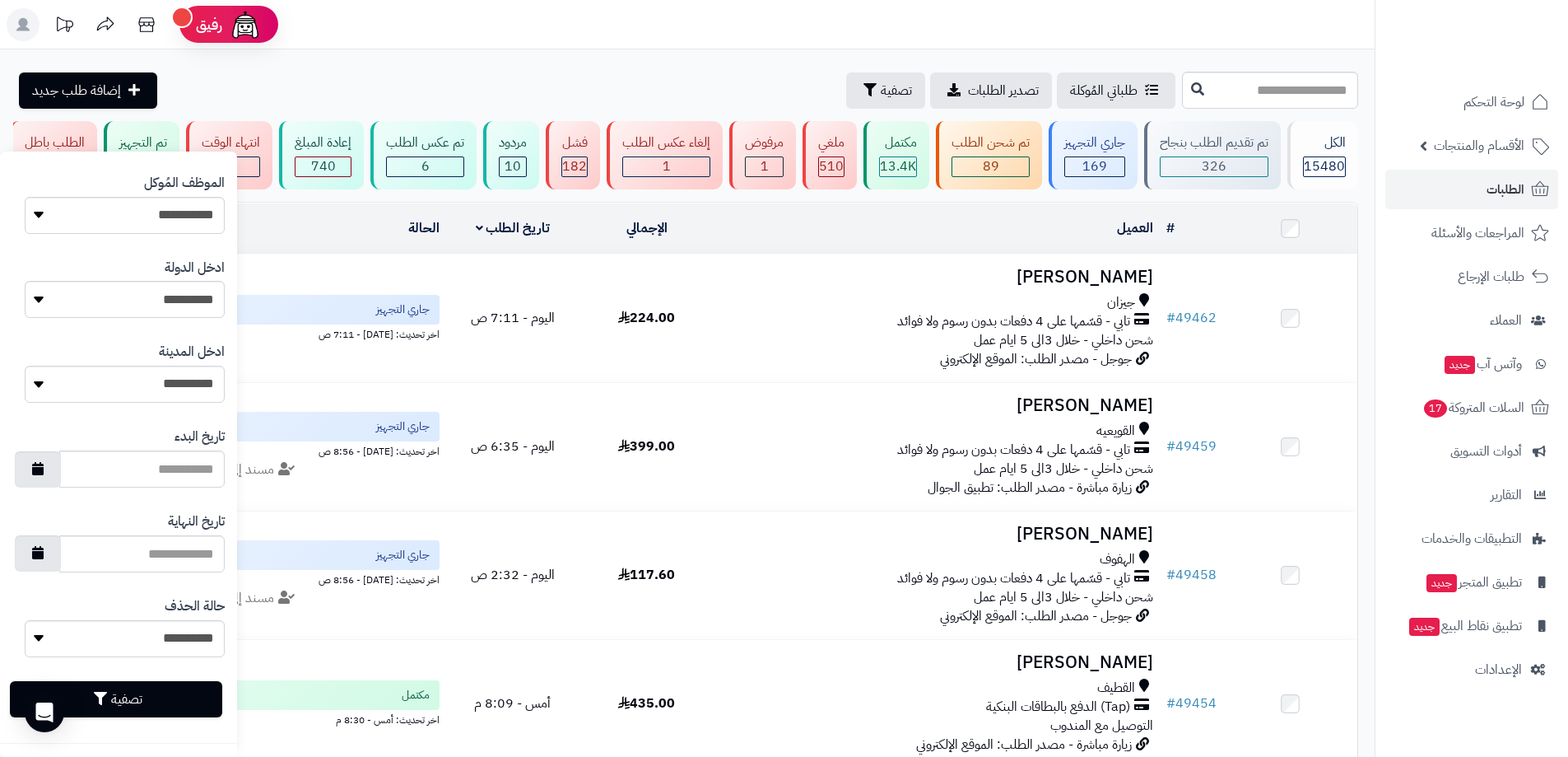
type input "*********"
click at [202, 707] on button "تصفية" at bounding box center [116, 699] width 212 height 36
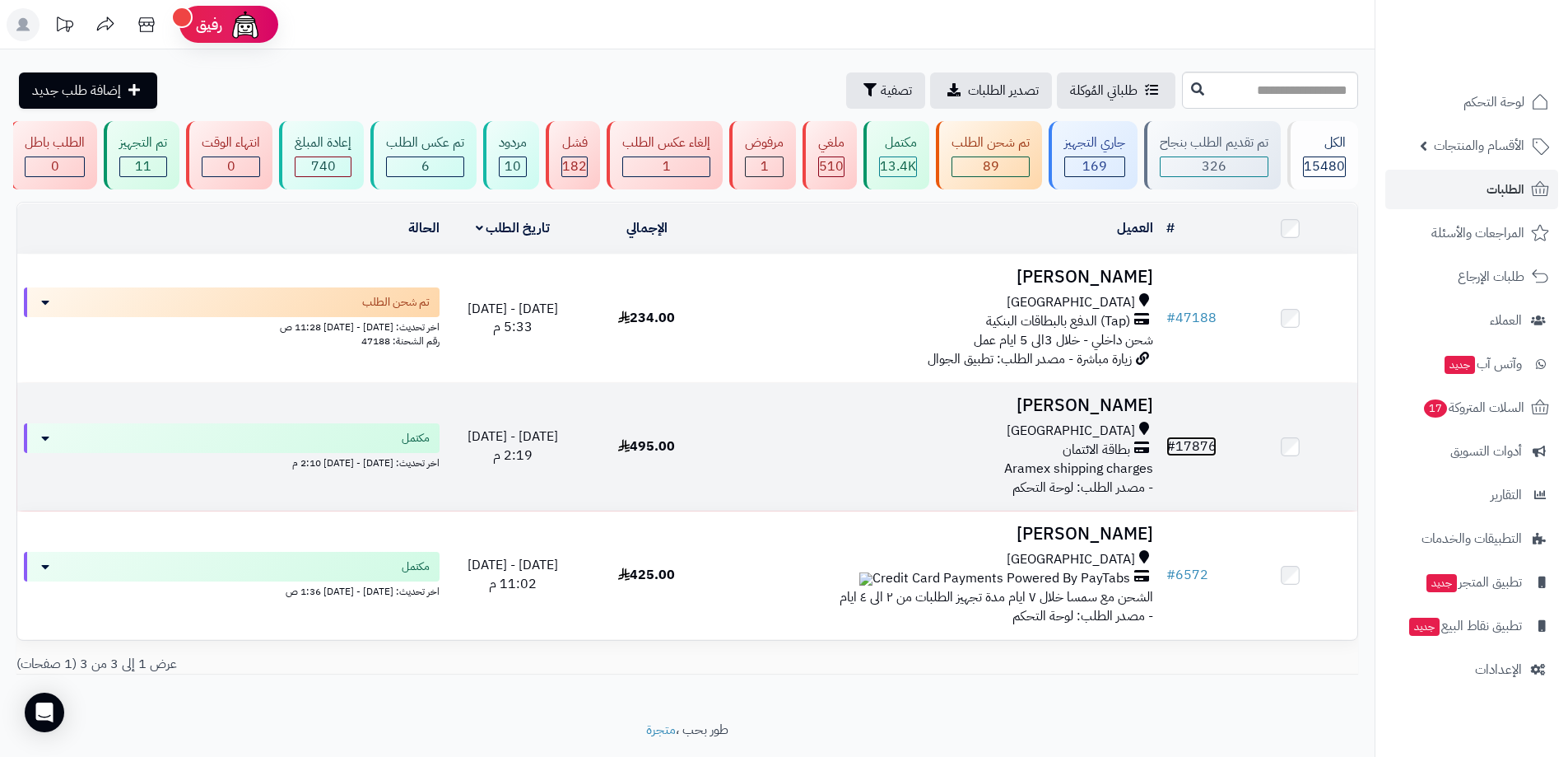
click at [1188, 445] on link "# 17876" at bounding box center [1191, 446] width 50 height 20
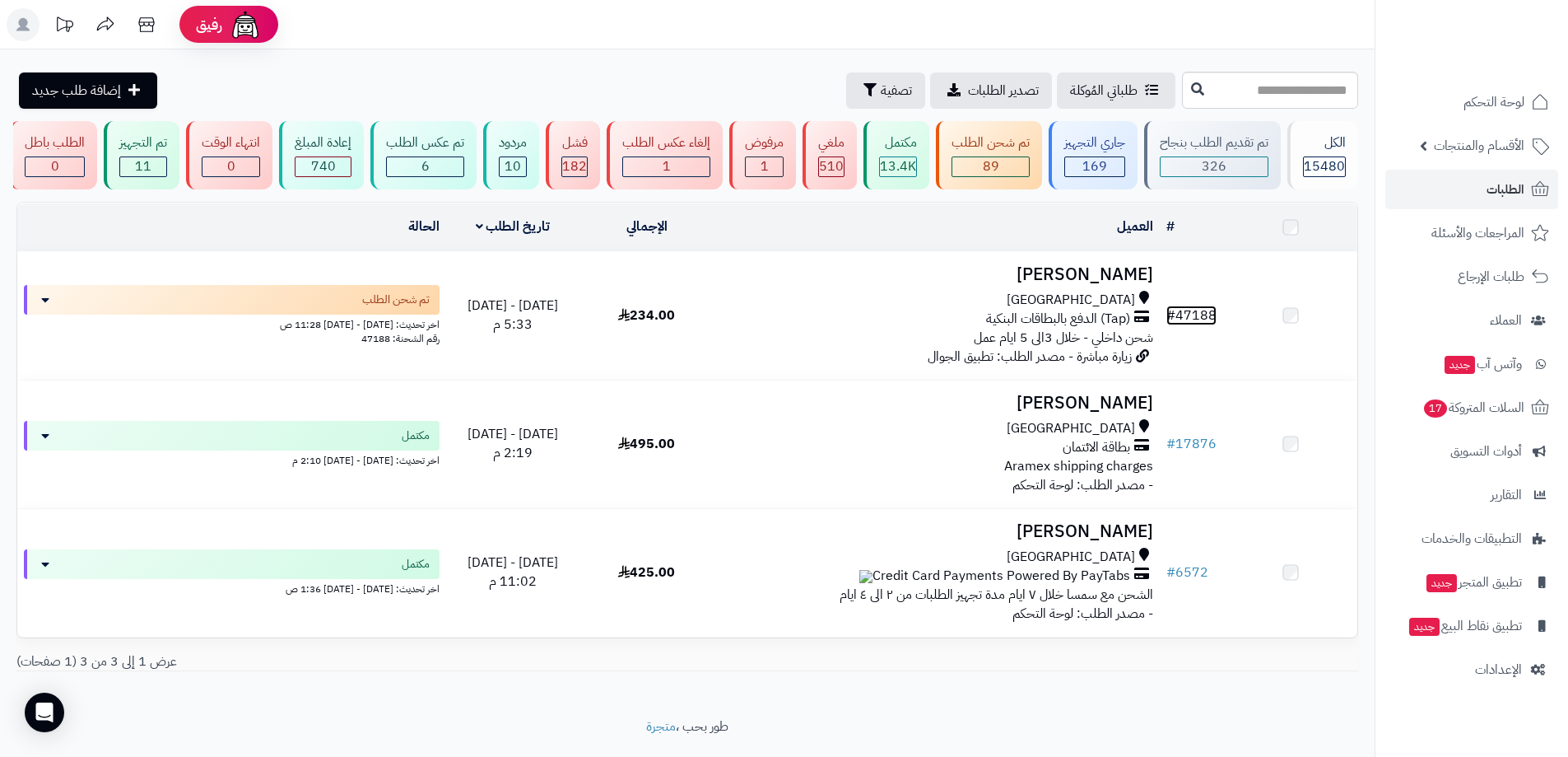
click at [1210, 326] on link "# 47188" at bounding box center [1191, 316] width 50 height 20
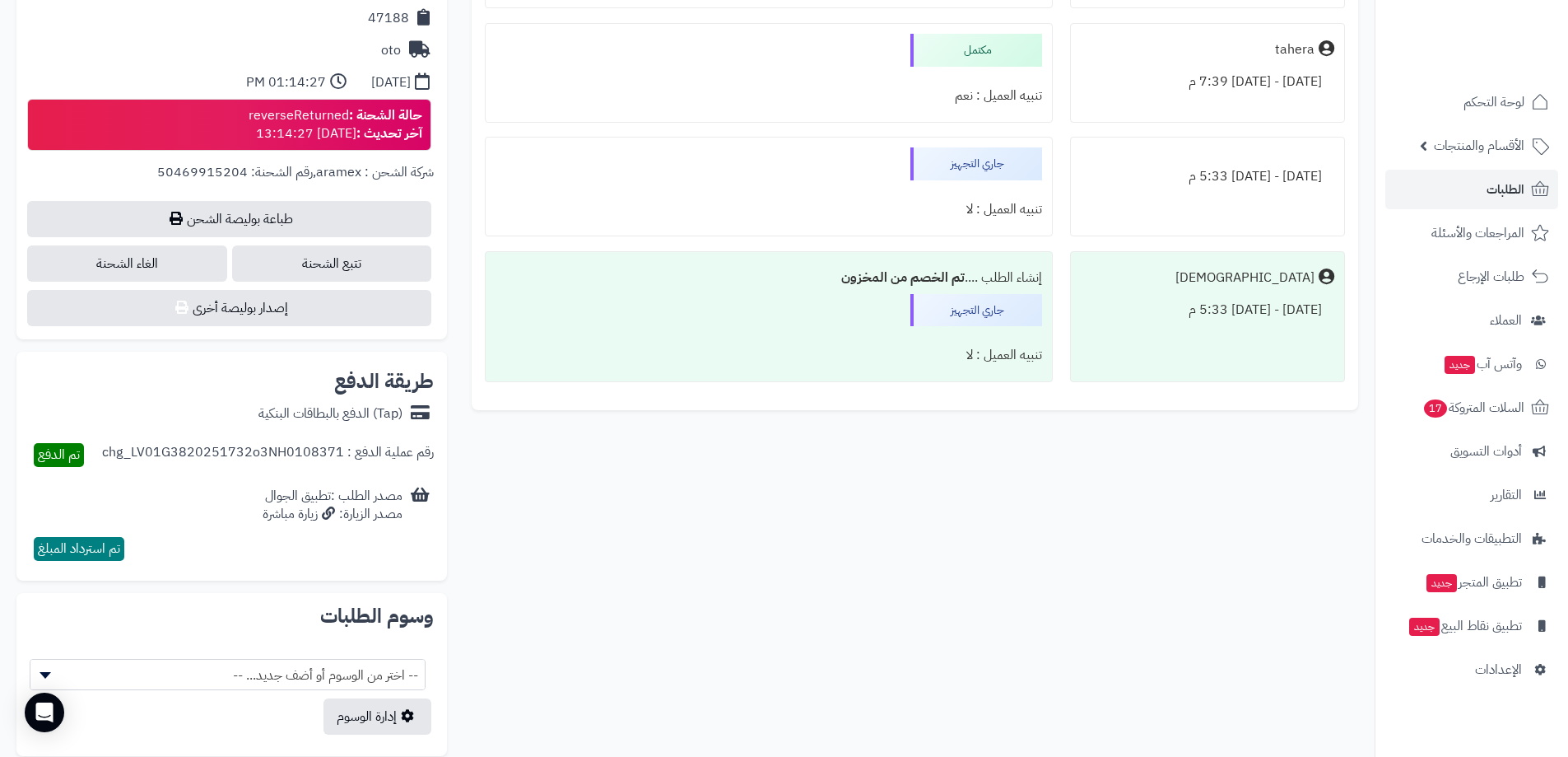
scroll to position [330, 0]
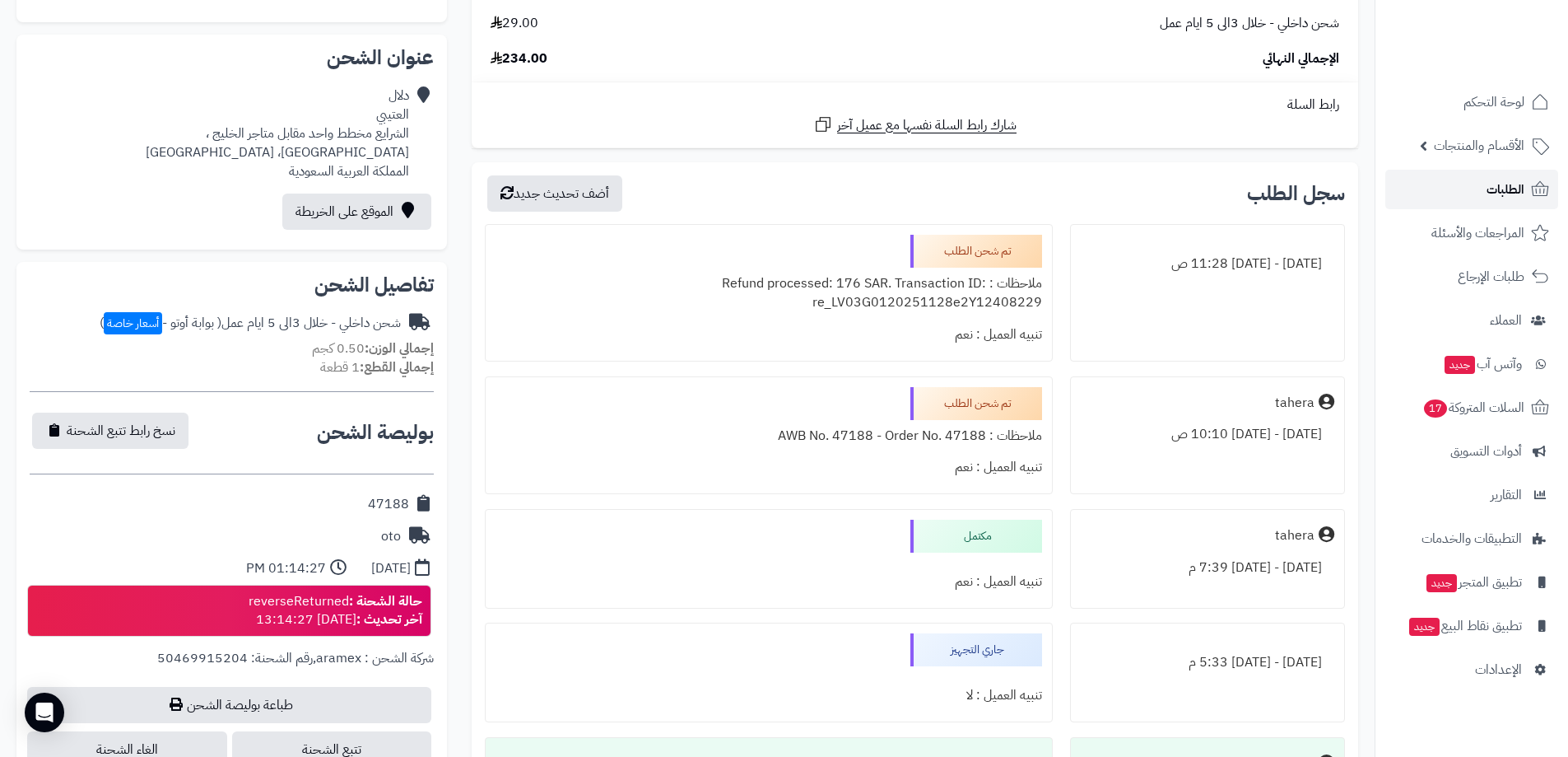
click at [1509, 187] on span "الطلبات" at bounding box center [1506, 189] width 38 height 23
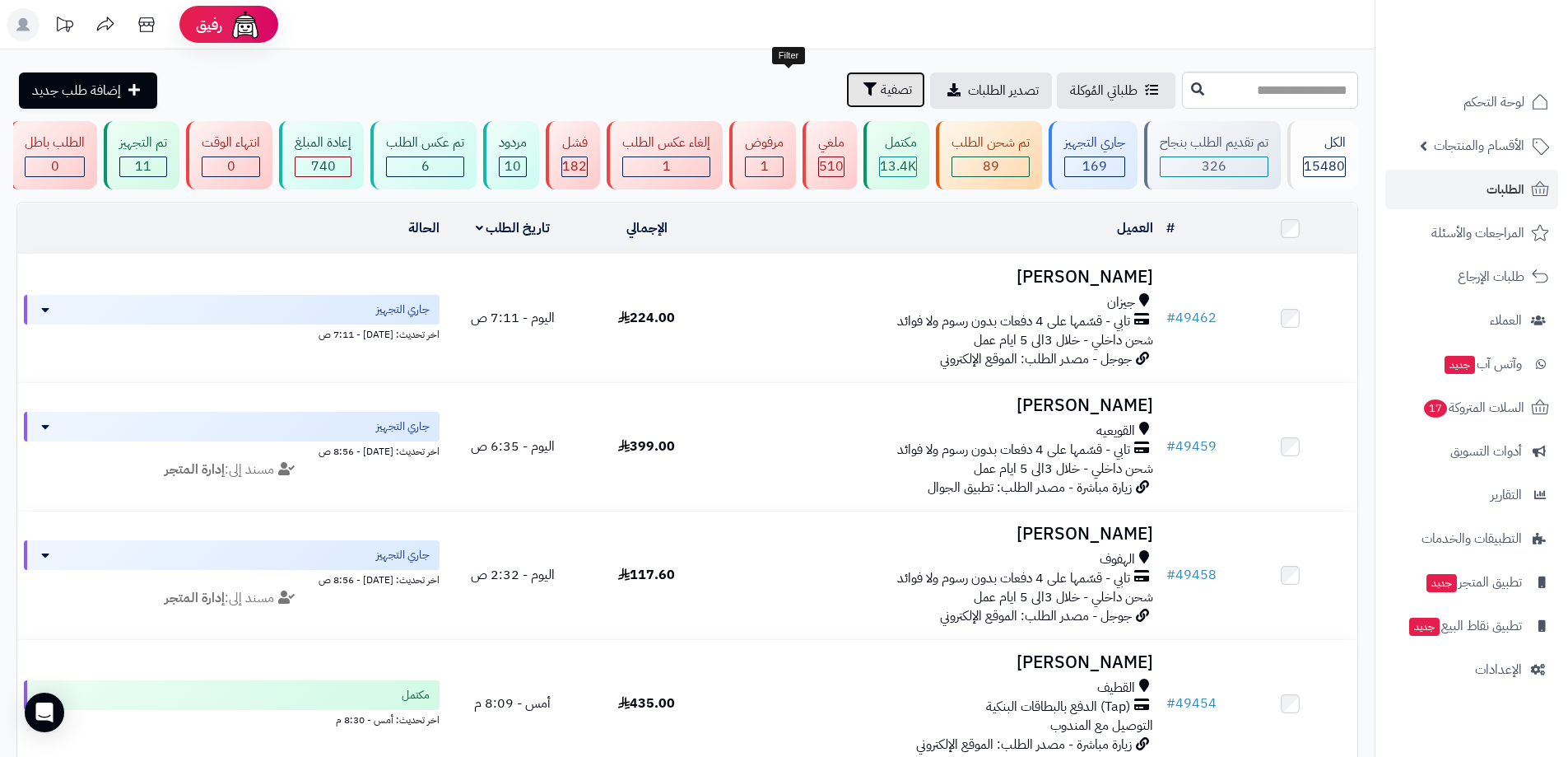
click at [846, 79] on button "تصفية" at bounding box center [886, 90] width 79 height 36
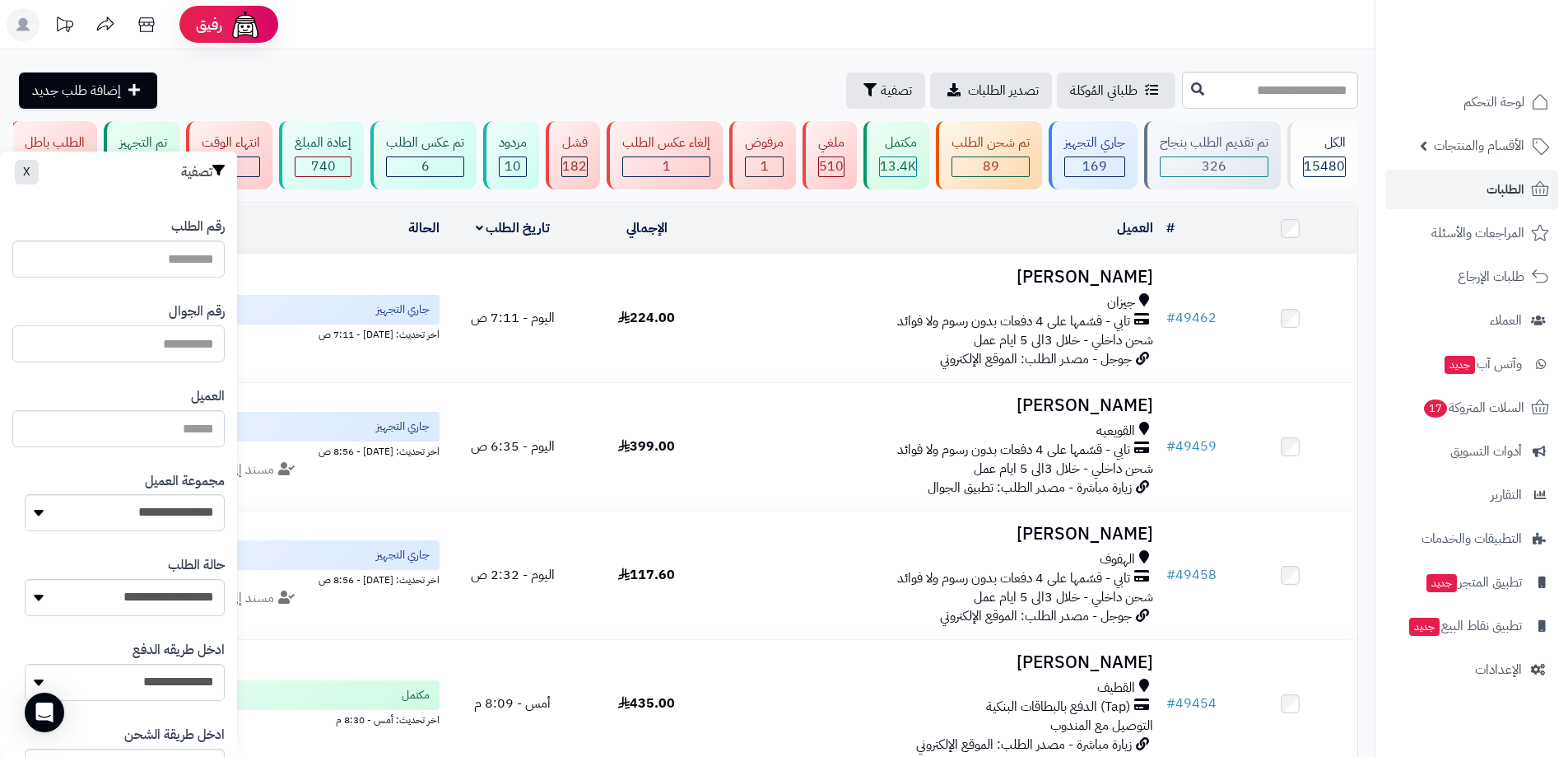
click at [178, 344] on input "text" at bounding box center [118, 344] width 212 height 37
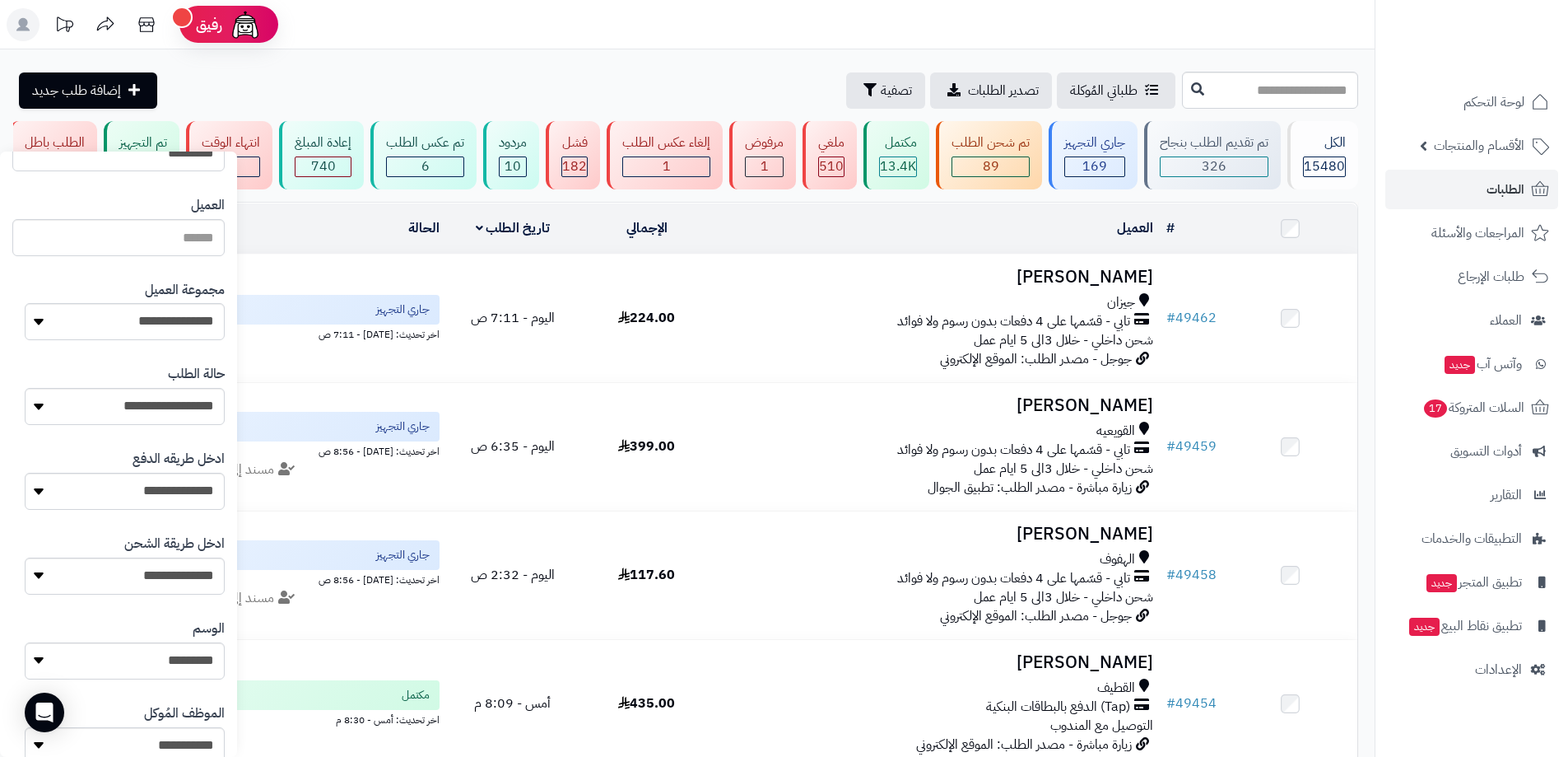
scroll to position [659, 0]
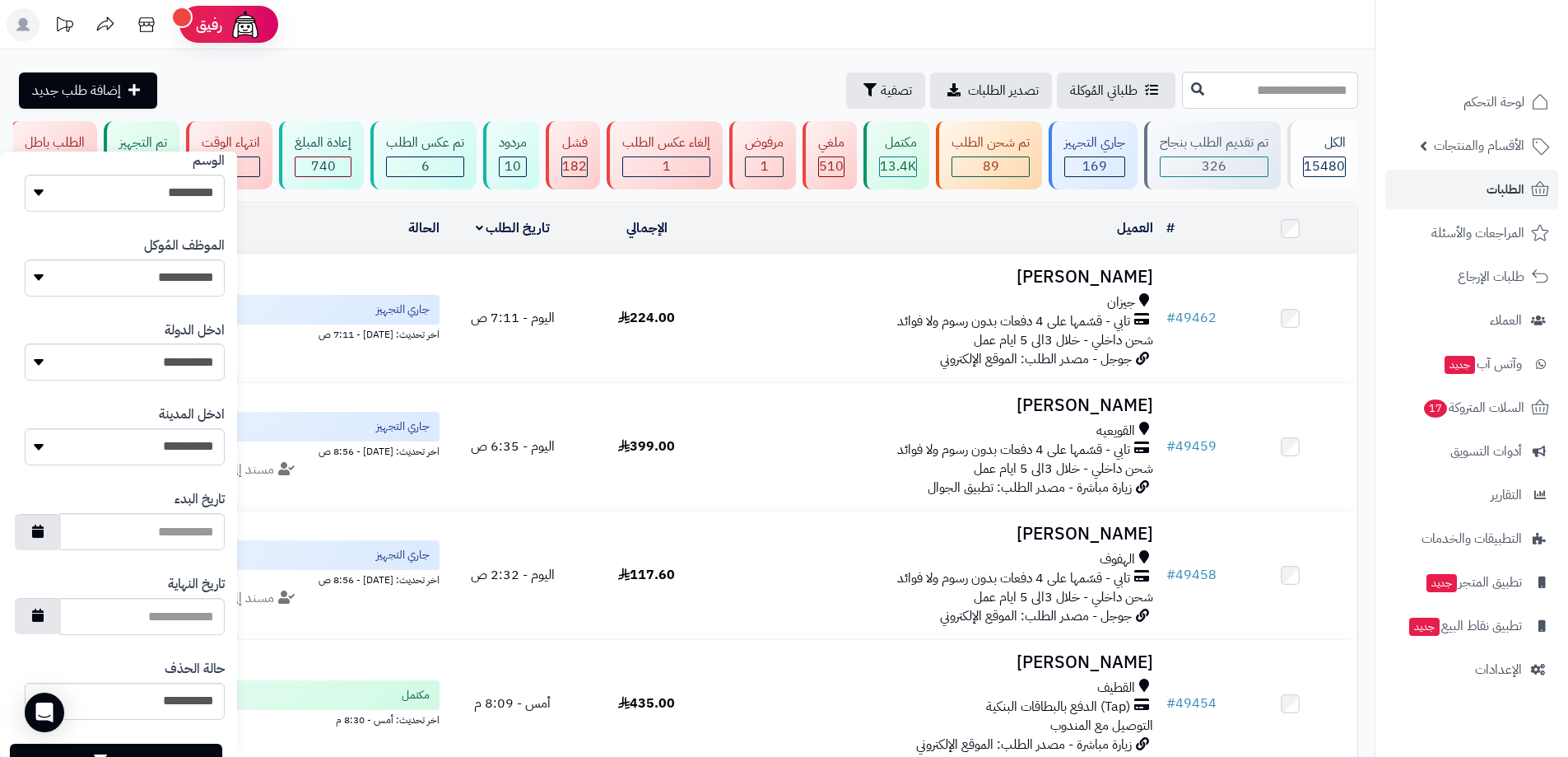
type input "*********"
click at [197, 753] on button "تصفية" at bounding box center [116, 762] width 212 height 36
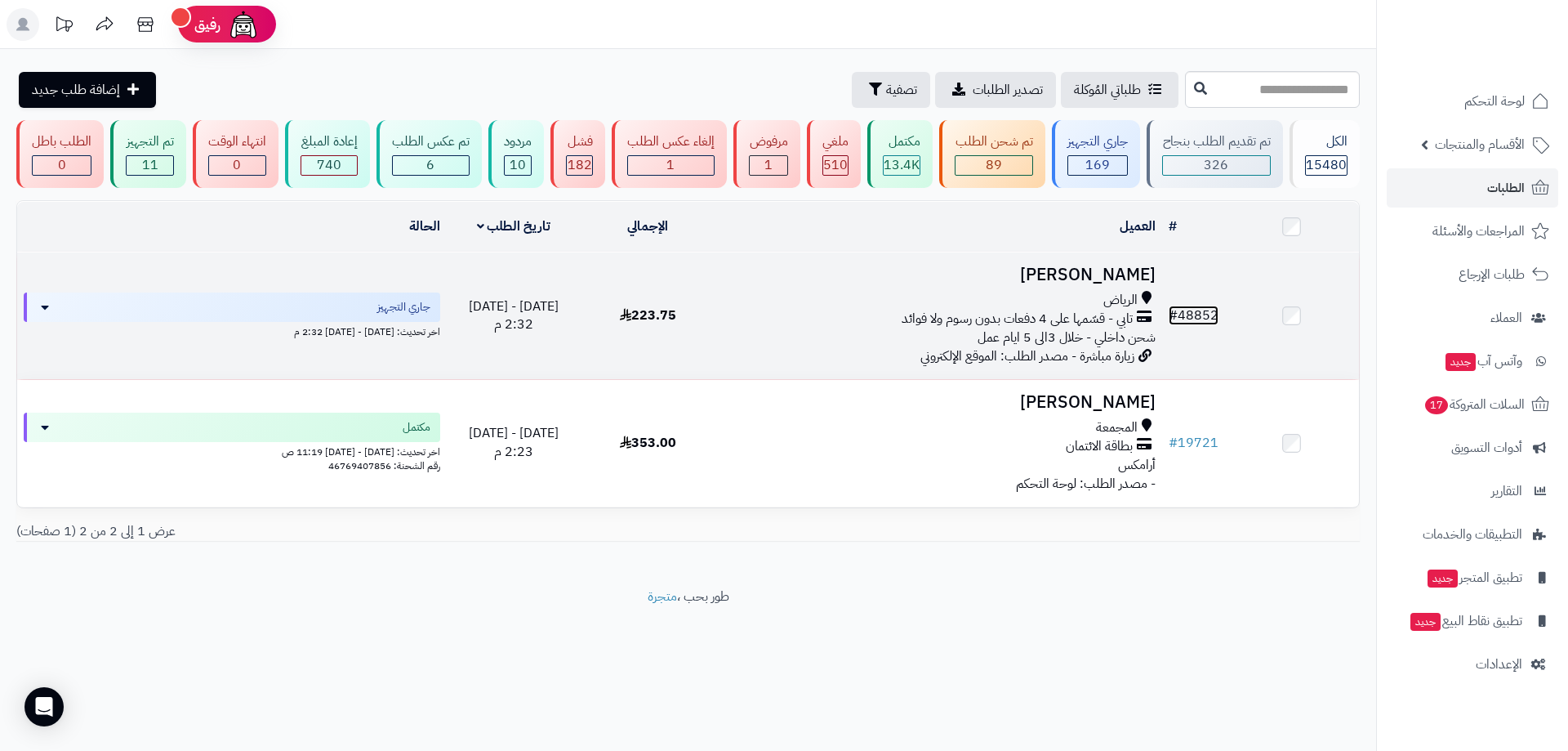
click at [1184, 313] on link "# 48852" at bounding box center [1193, 316] width 50 height 20
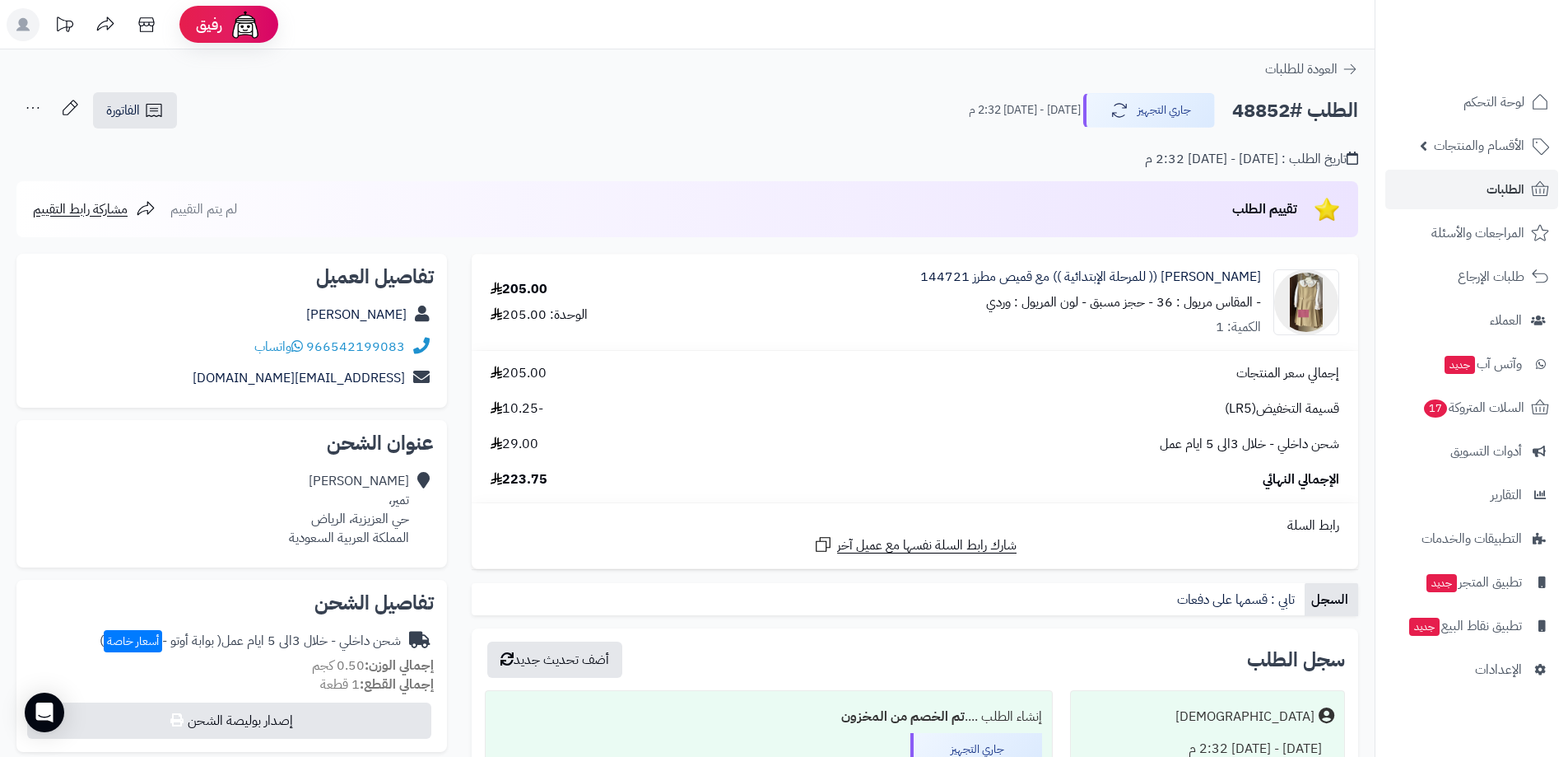
click at [1182, 344] on td "مريول مدرسي (( للمرحلة الإبتدائية )) مع قميص مطرز 144721 - المقاس مريول : 36 - …" at bounding box center [1016, 302] width 684 height 97
click at [1522, 193] on span "الطلبات" at bounding box center [1506, 189] width 38 height 23
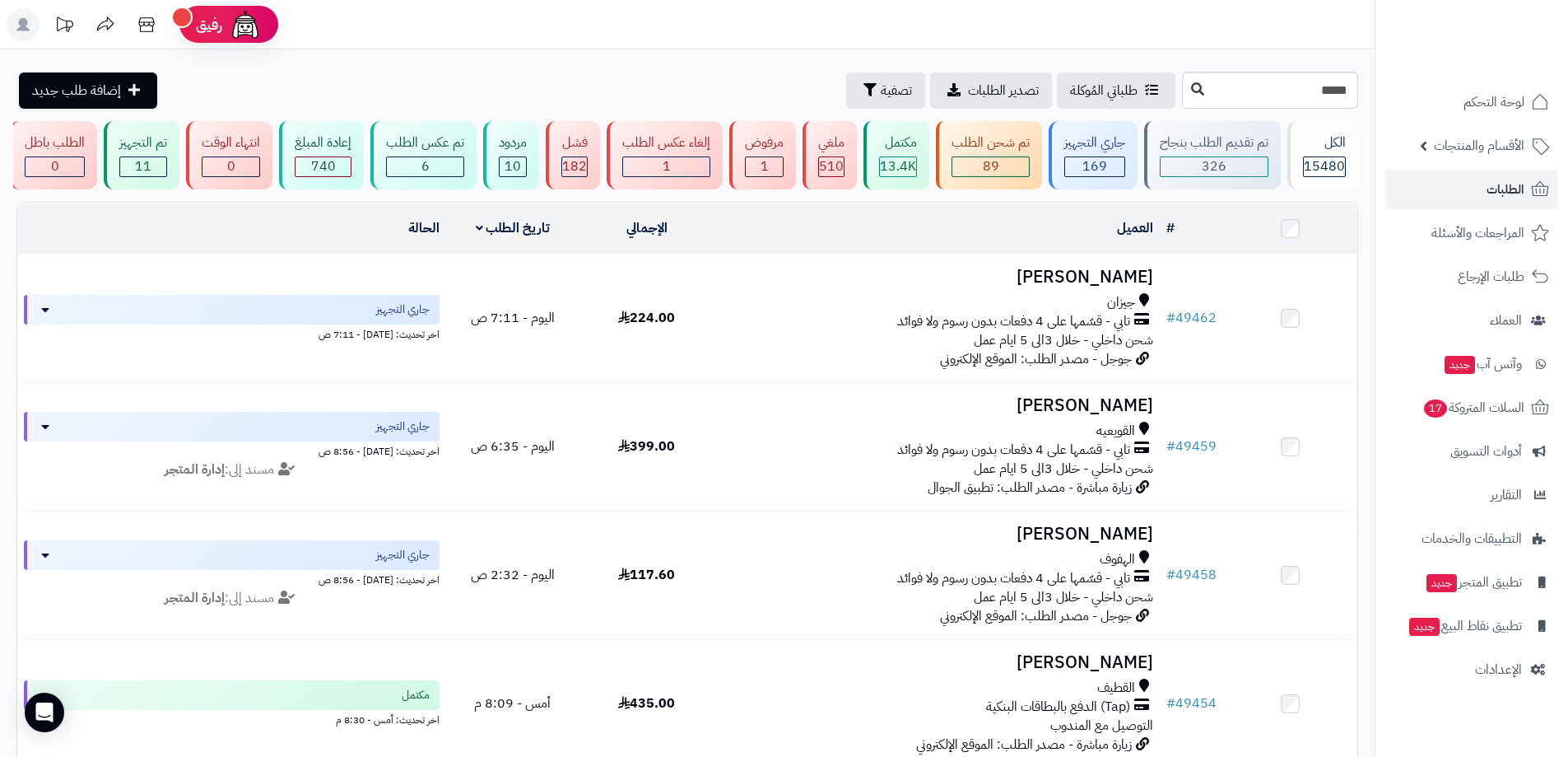
click at [1182, 97] on input "*****" at bounding box center [1270, 90] width 176 height 37
type input "*****"
click at [1186, 96] on button at bounding box center [1198, 89] width 25 height 31
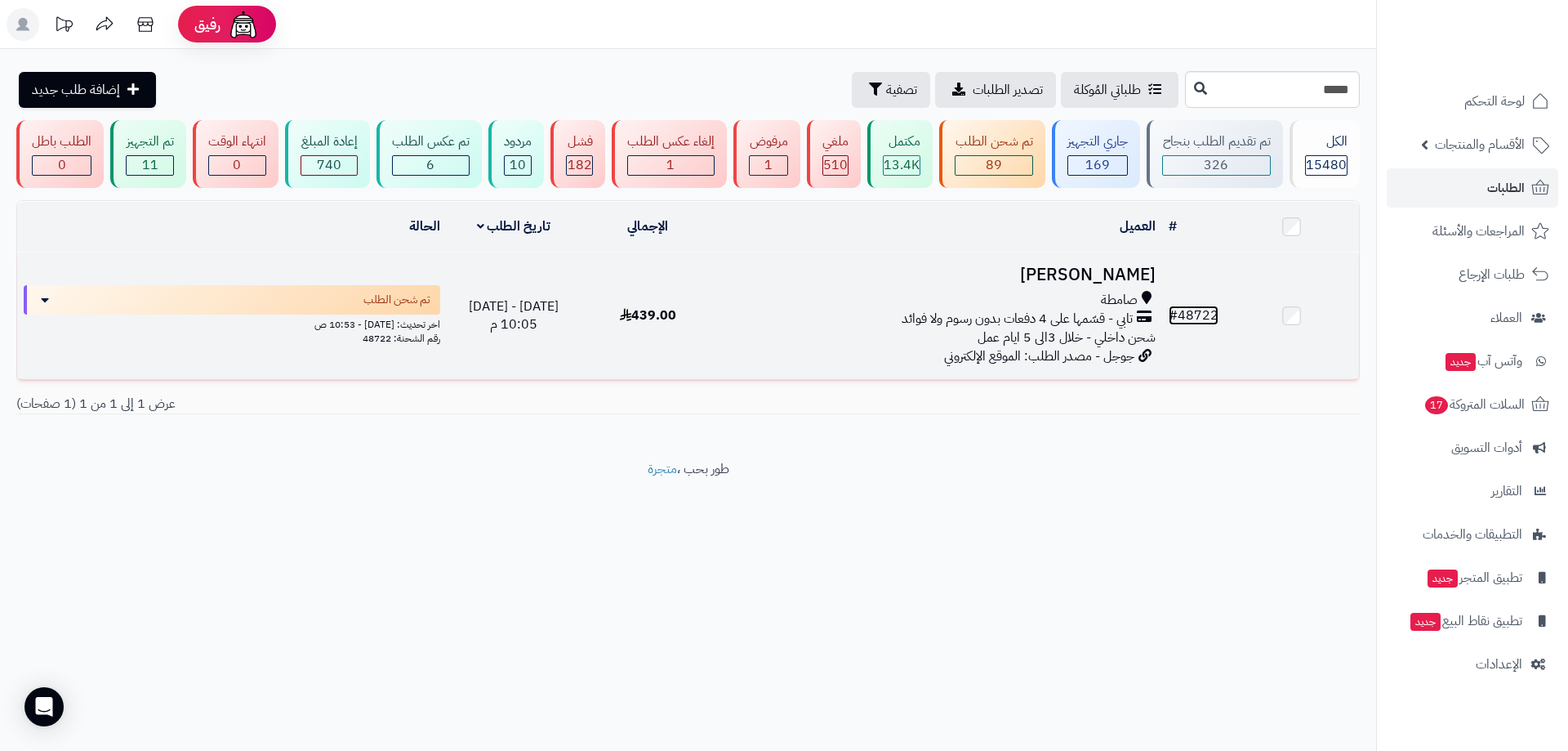
click at [1202, 311] on link "# 48722" at bounding box center [1193, 316] width 50 height 20
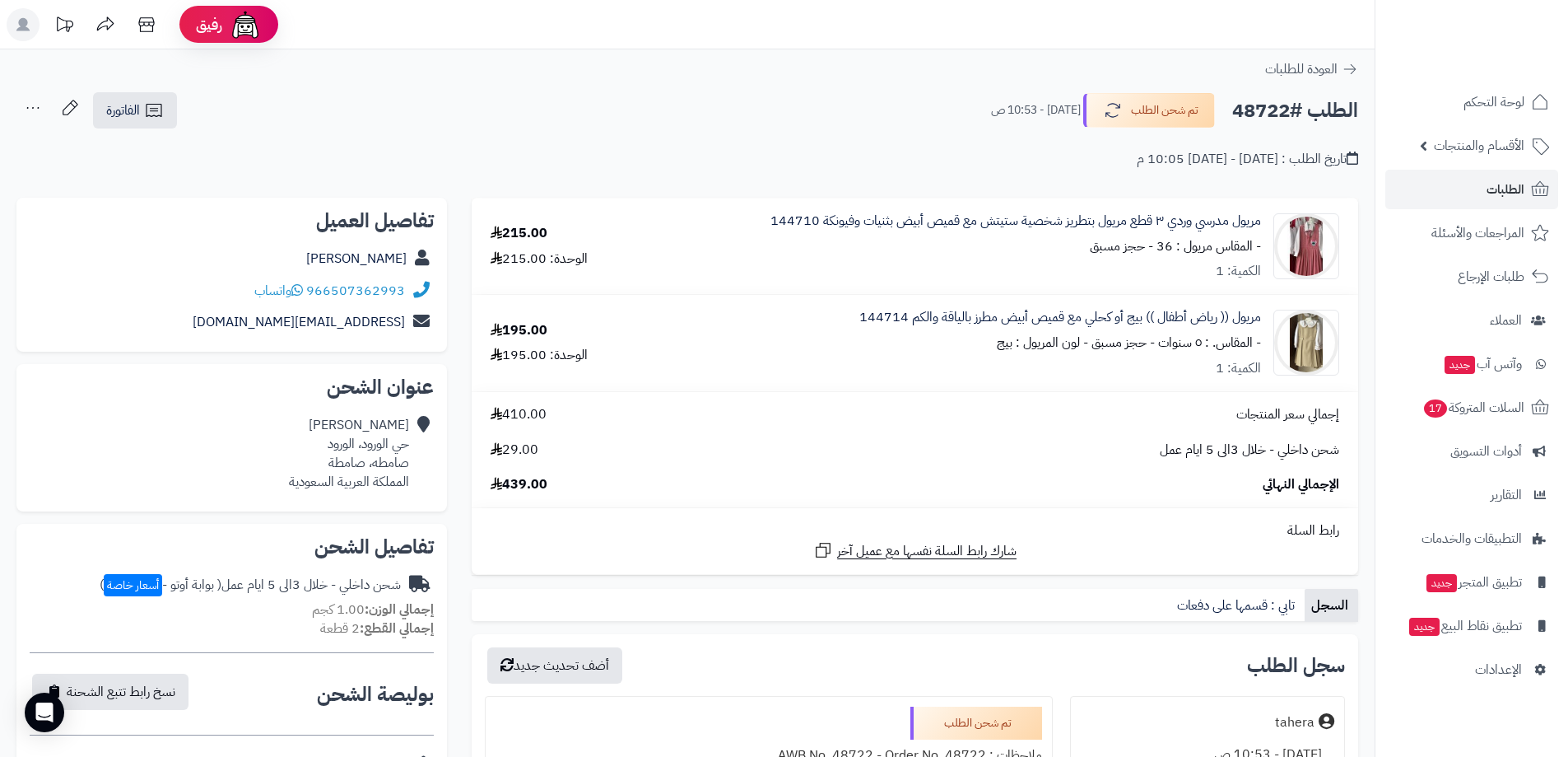
click at [1055, 459] on div "إجمالي سعر المنتجات 410.00 شحن داخلي - خلال 3الى 5 ايام عمل 29.00 الإجمالي النه…" at bounding box center [915, 450] width 873 height 90
click at [1467, 186] on link "الطلبات" at bounding box center [1471, 189] width 173 height 40
